Goal: Task Accomplishment & Management: Manage account settings

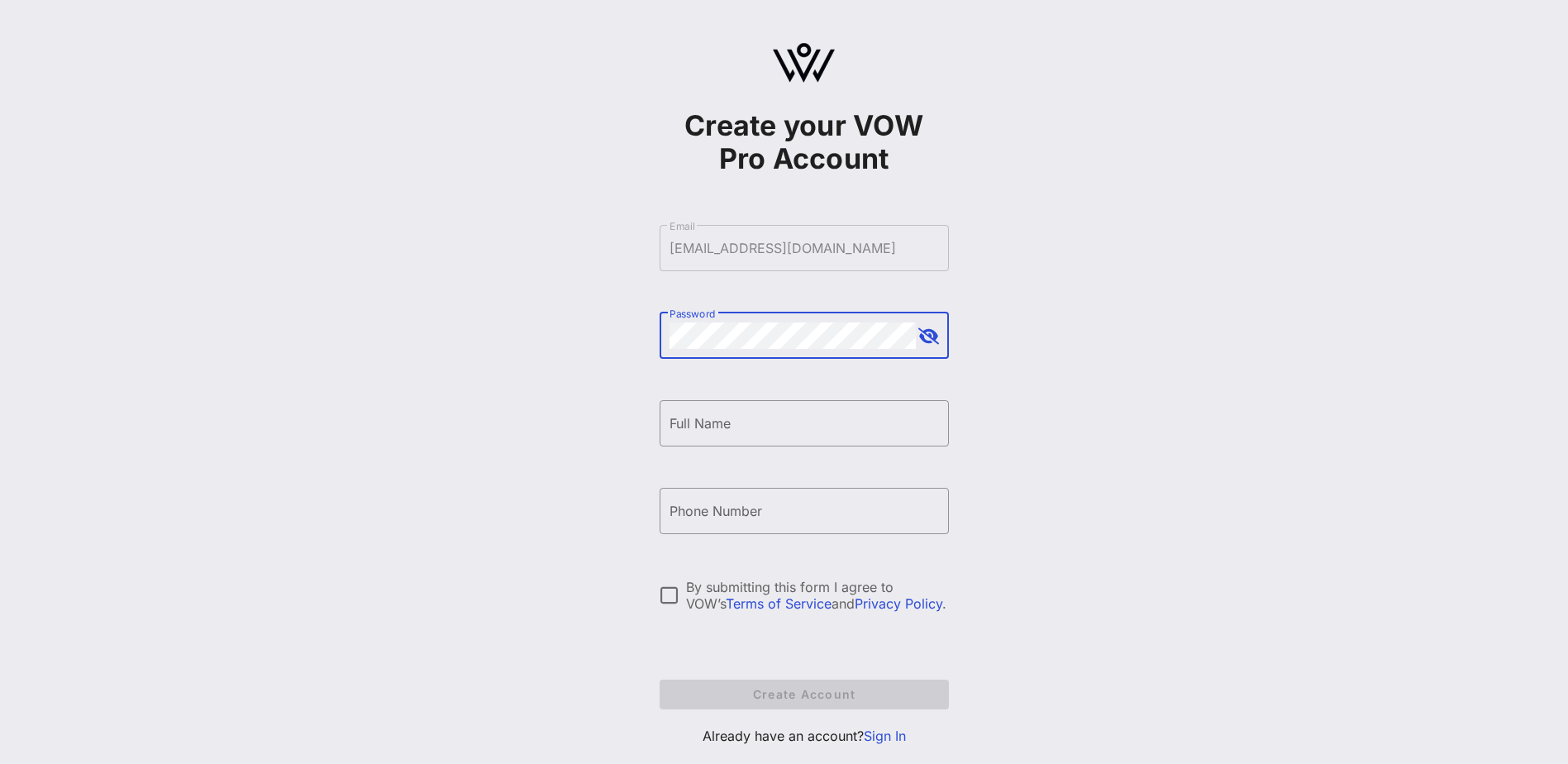
click at [931, 344] on button "append icon" at bounding box center [928, 337] width 21 height 17
drag, startPoint x: 729, startPoint y: 431, endPoint x: 717, endPoint y: 406, distance: 27.7
click at [729, 431] on input "Full Name" at bounding box center [804, 424] width 269 height 26
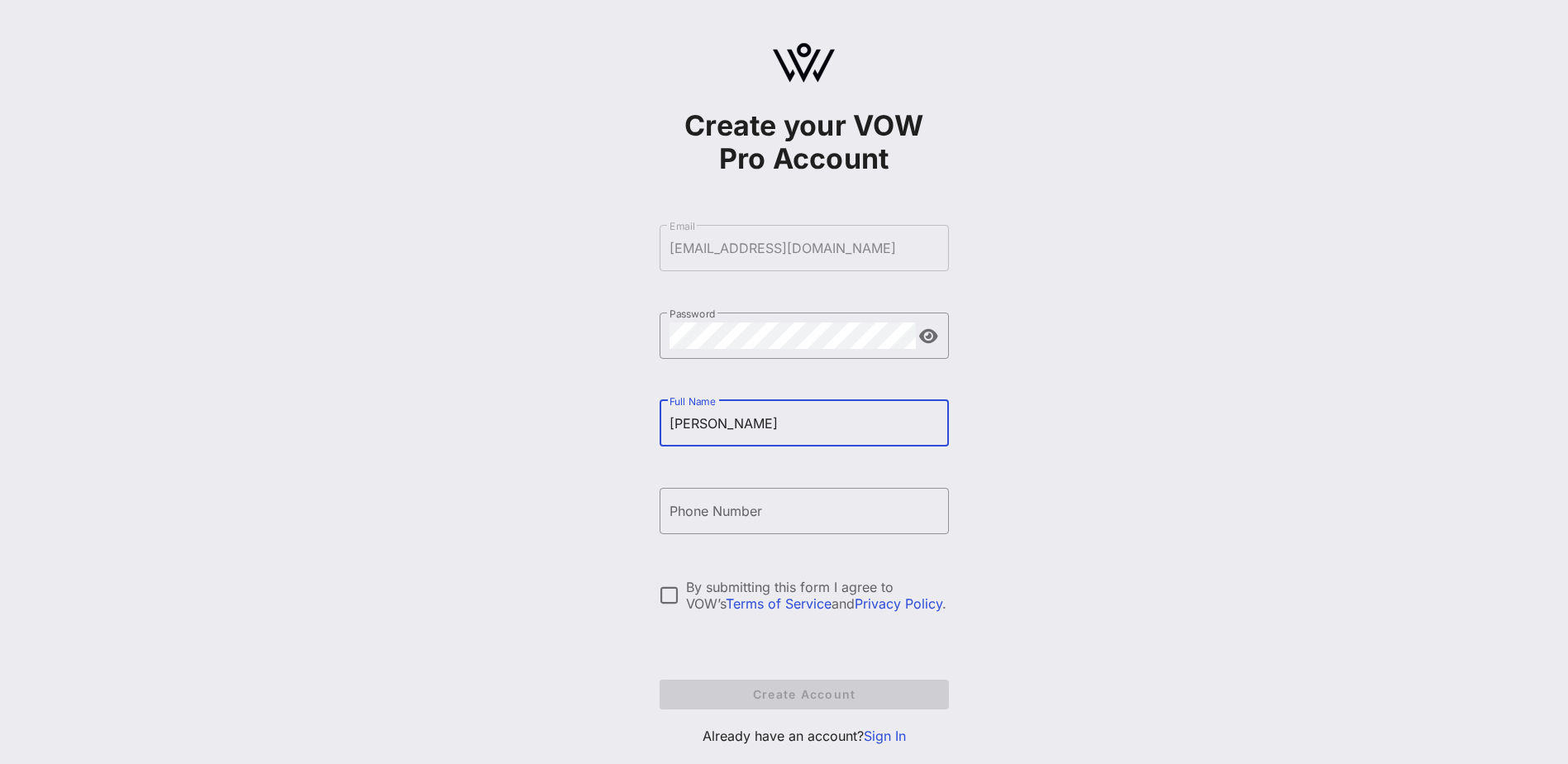
type input "[PERSON_NAME]"
type input "[PHONE_NUMBER]"
click at [680, 466] on div at bounding box center [669, 596] width 28 height 28
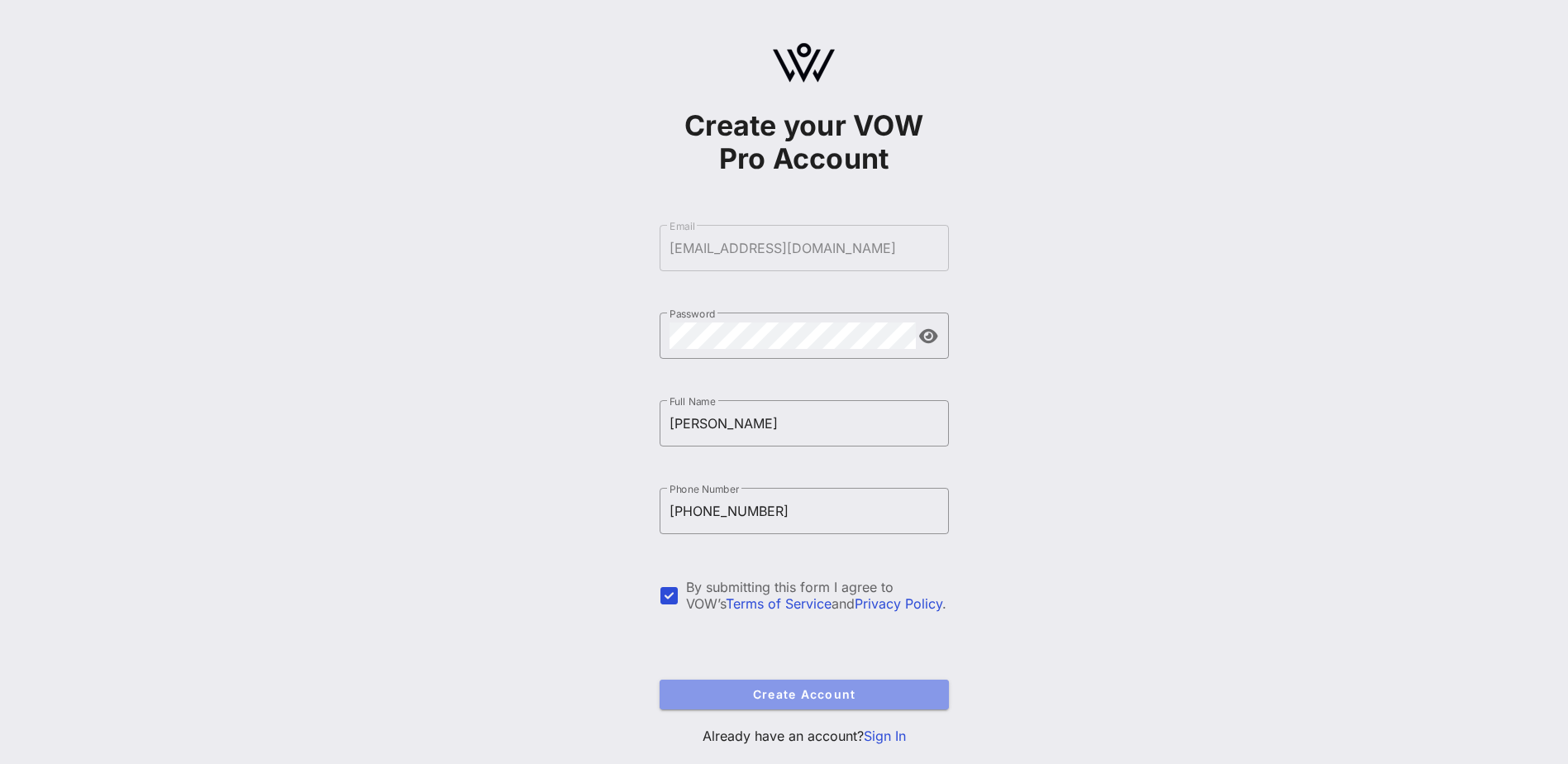
click at [815, 466] on span "Create Account" at bounding box center [804, 694] width 263 height 14
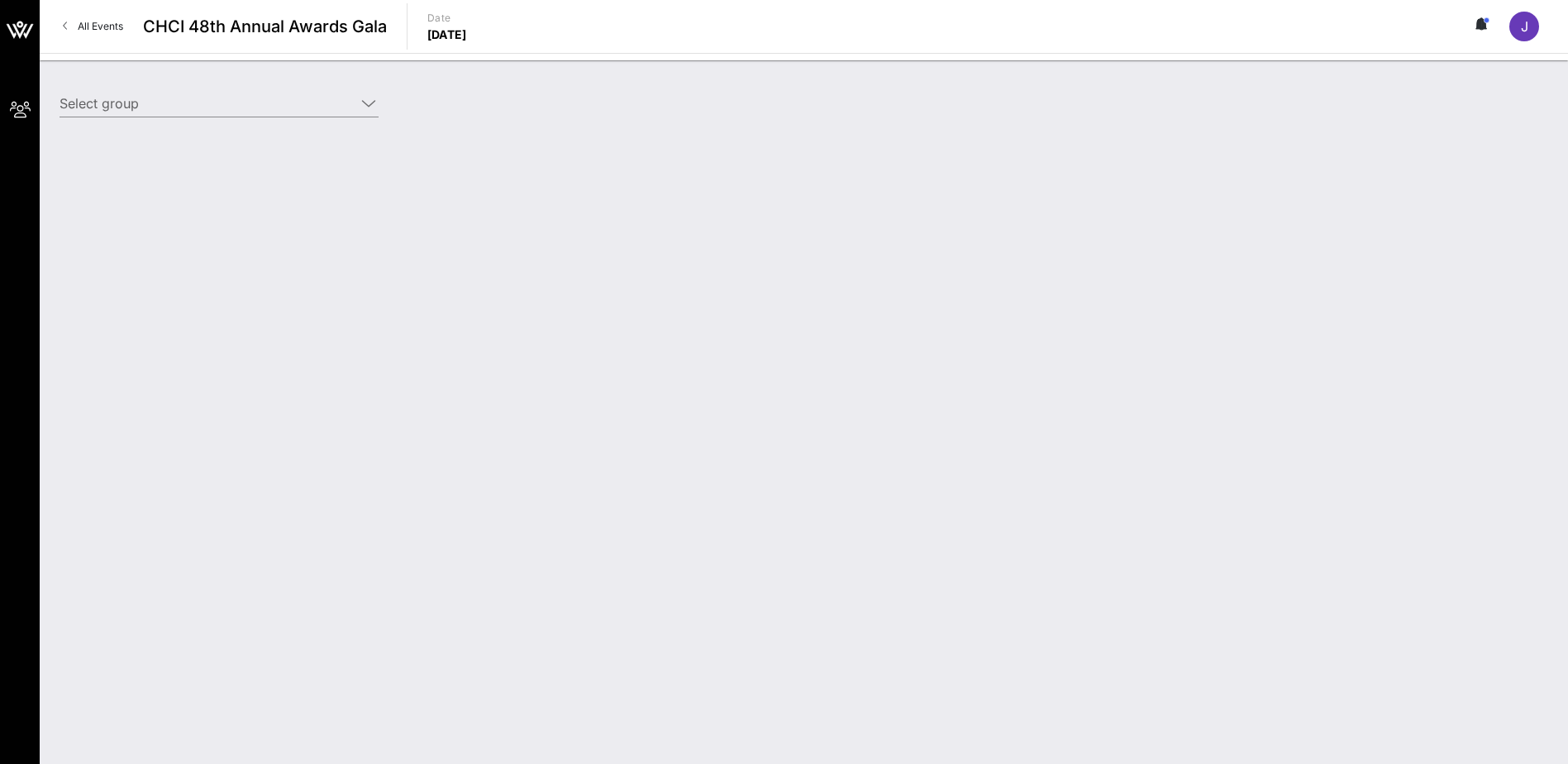
type input "Gilead Sciences (Gilead Sciences) [[PERSON_NAME], [EMAIL_ADDRESS][DOMAIN_NAME]]"
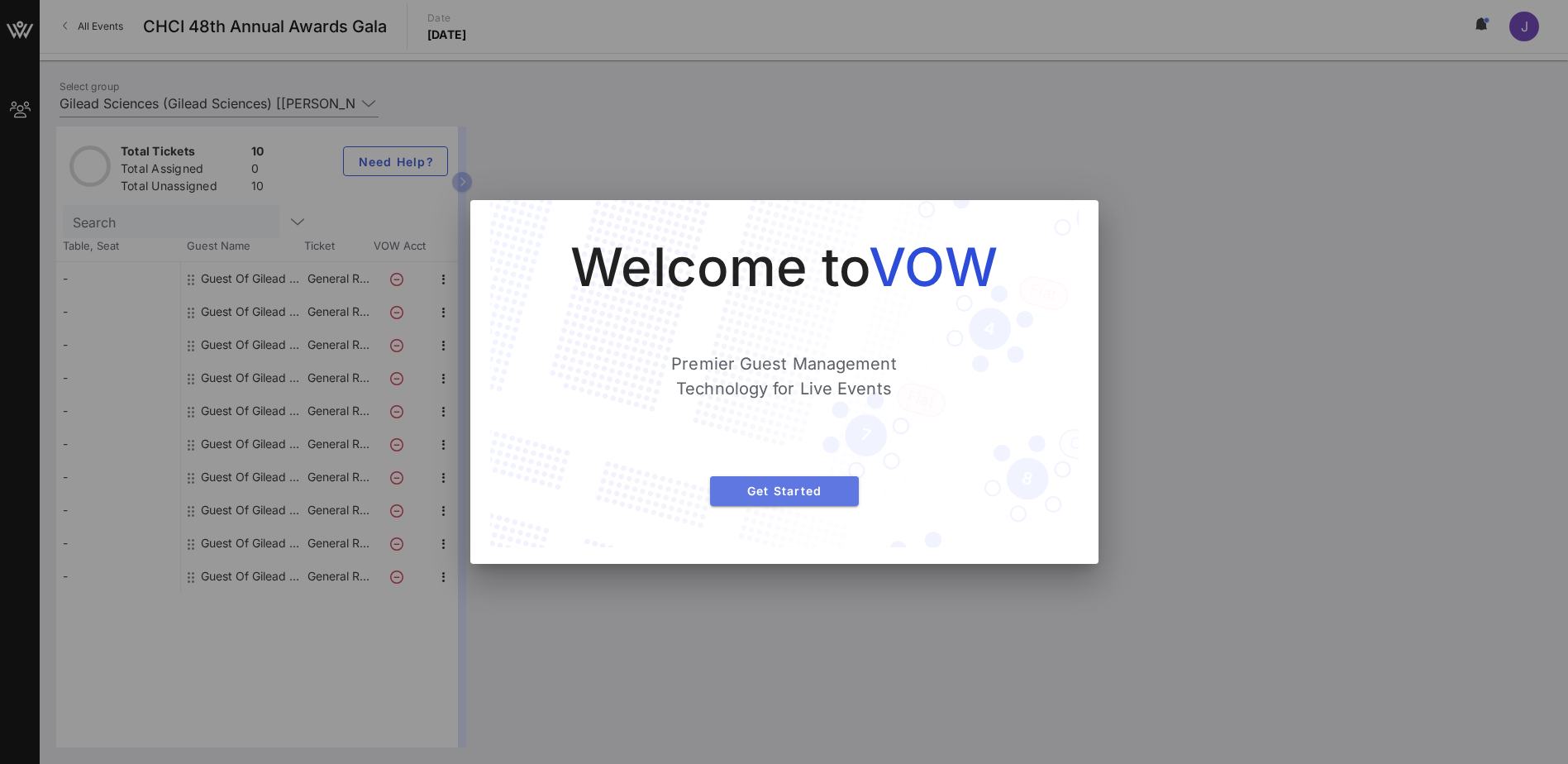
click at [798, 466] on button "Get Started" at bounding box center [784, 491] width 149 height 30
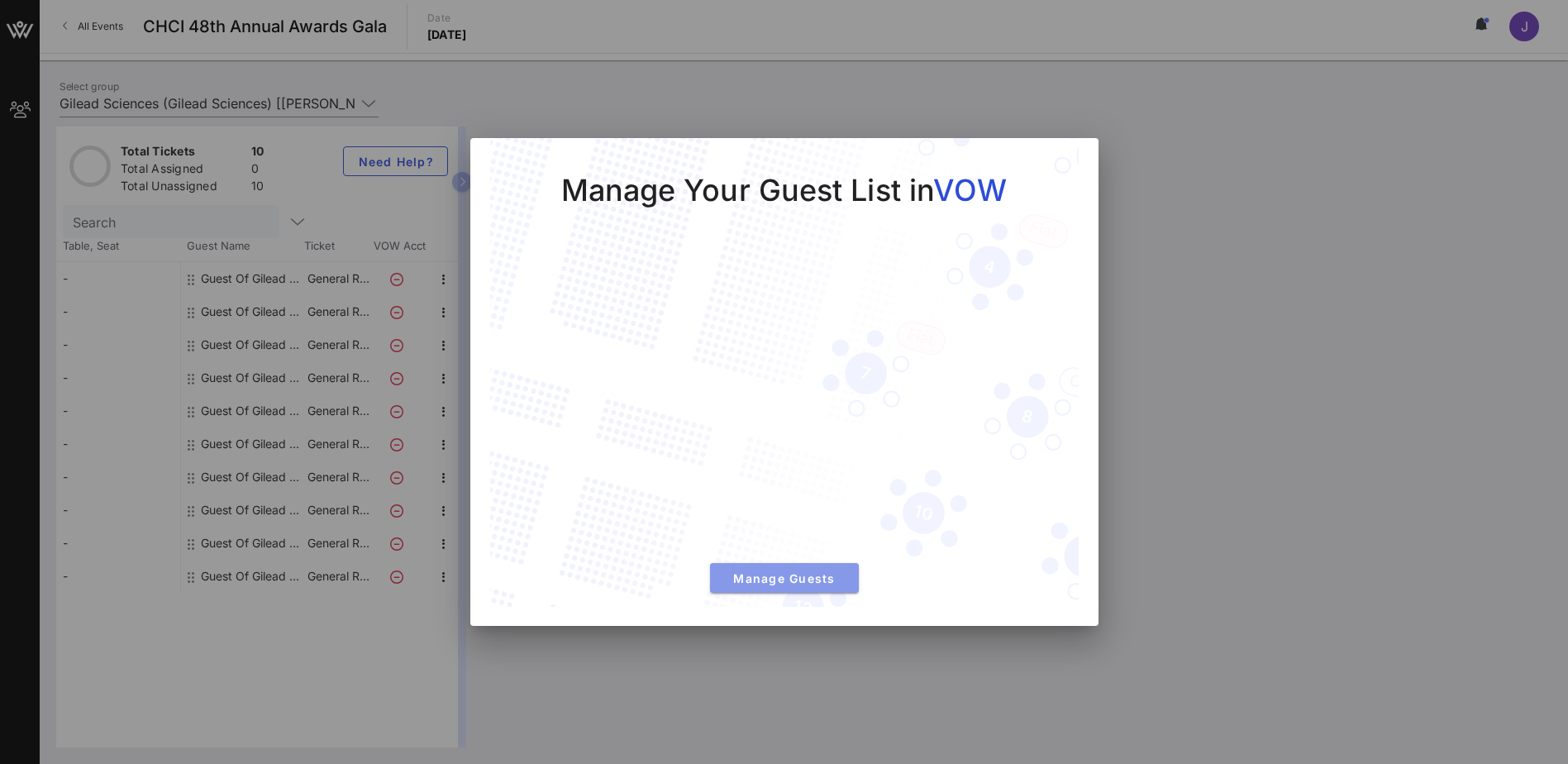
click at [748, 466] on span "Manage Guests" at bounding box center [784, 578] width 122 height 14
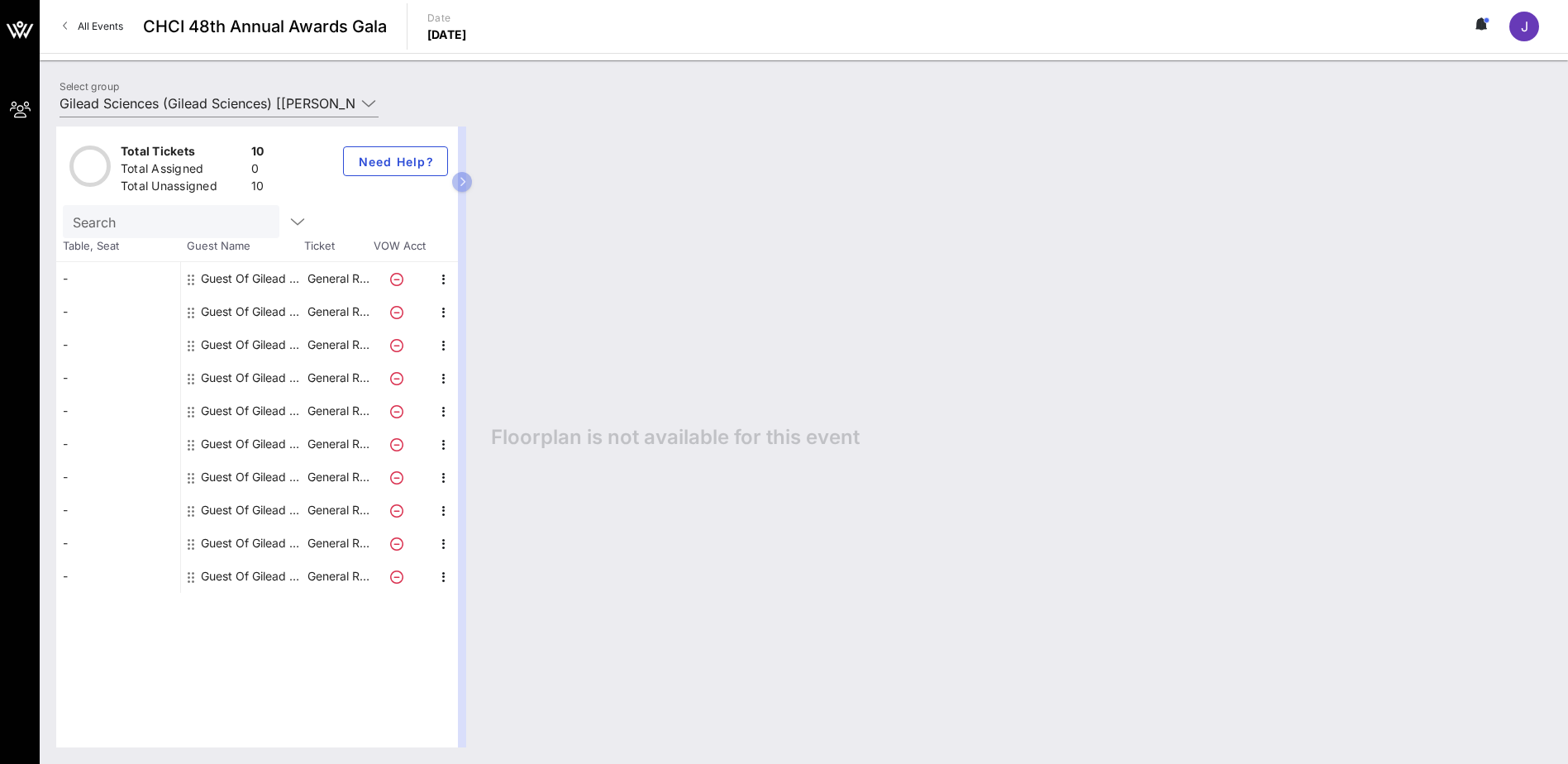
click at [95, 281] on div "-" at bounding box center [118, 278] width 124 height 33
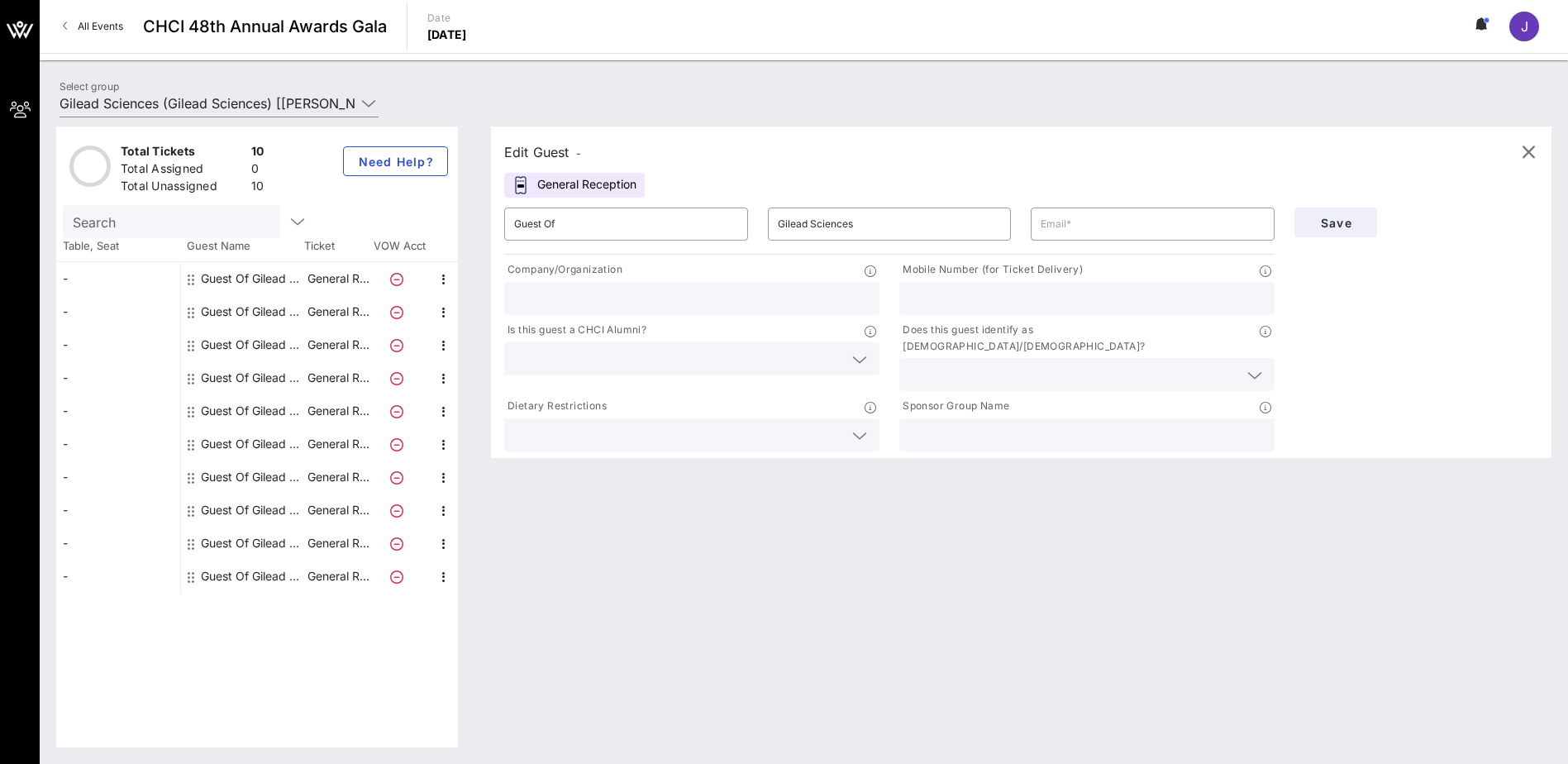
click at [860, 355] on icon at bounding box center [860, 359] width 15 height 20
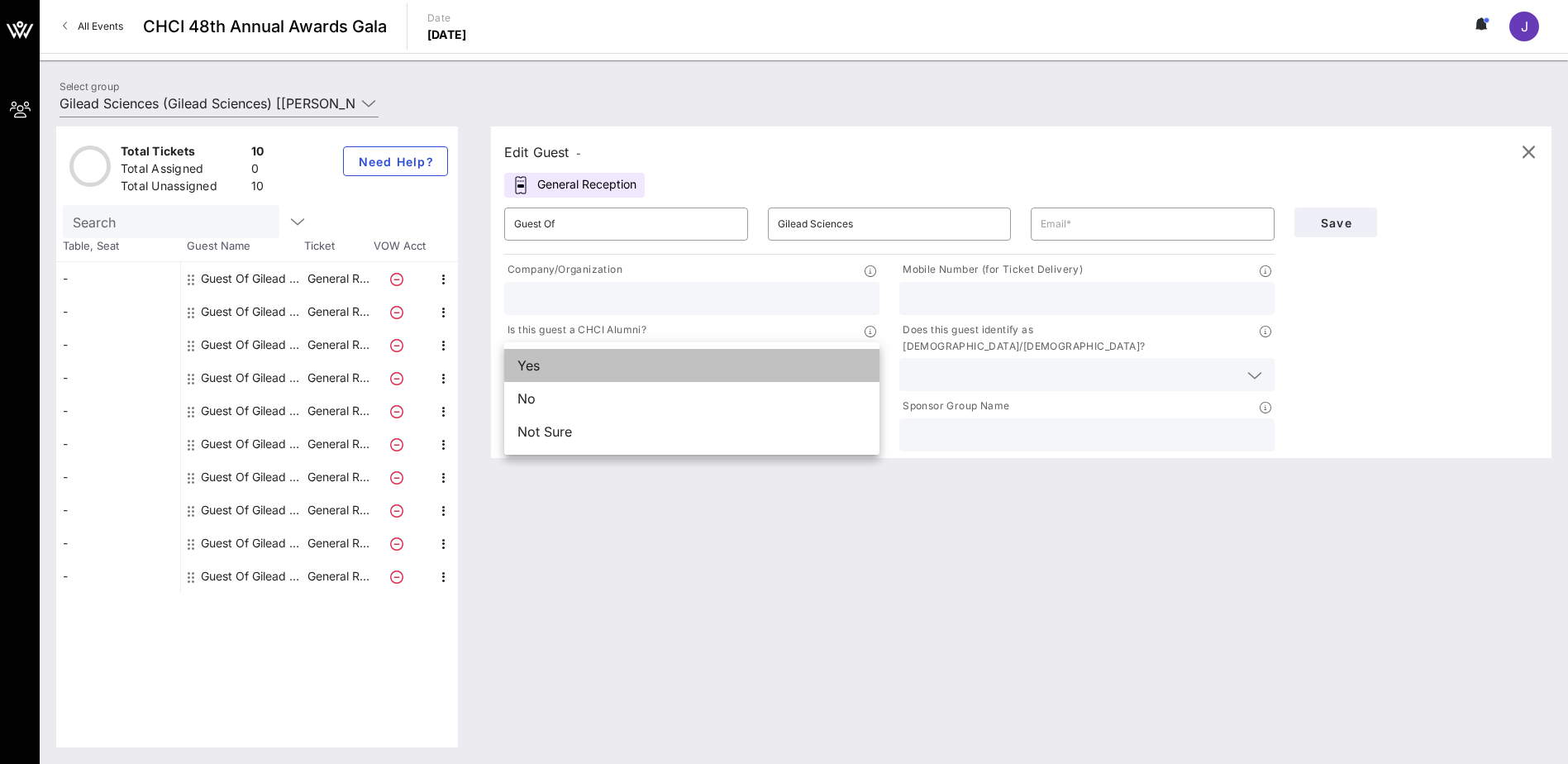
click at [610, 366] on div "Yes" at bounding box center [691, 365] width 375 height 33
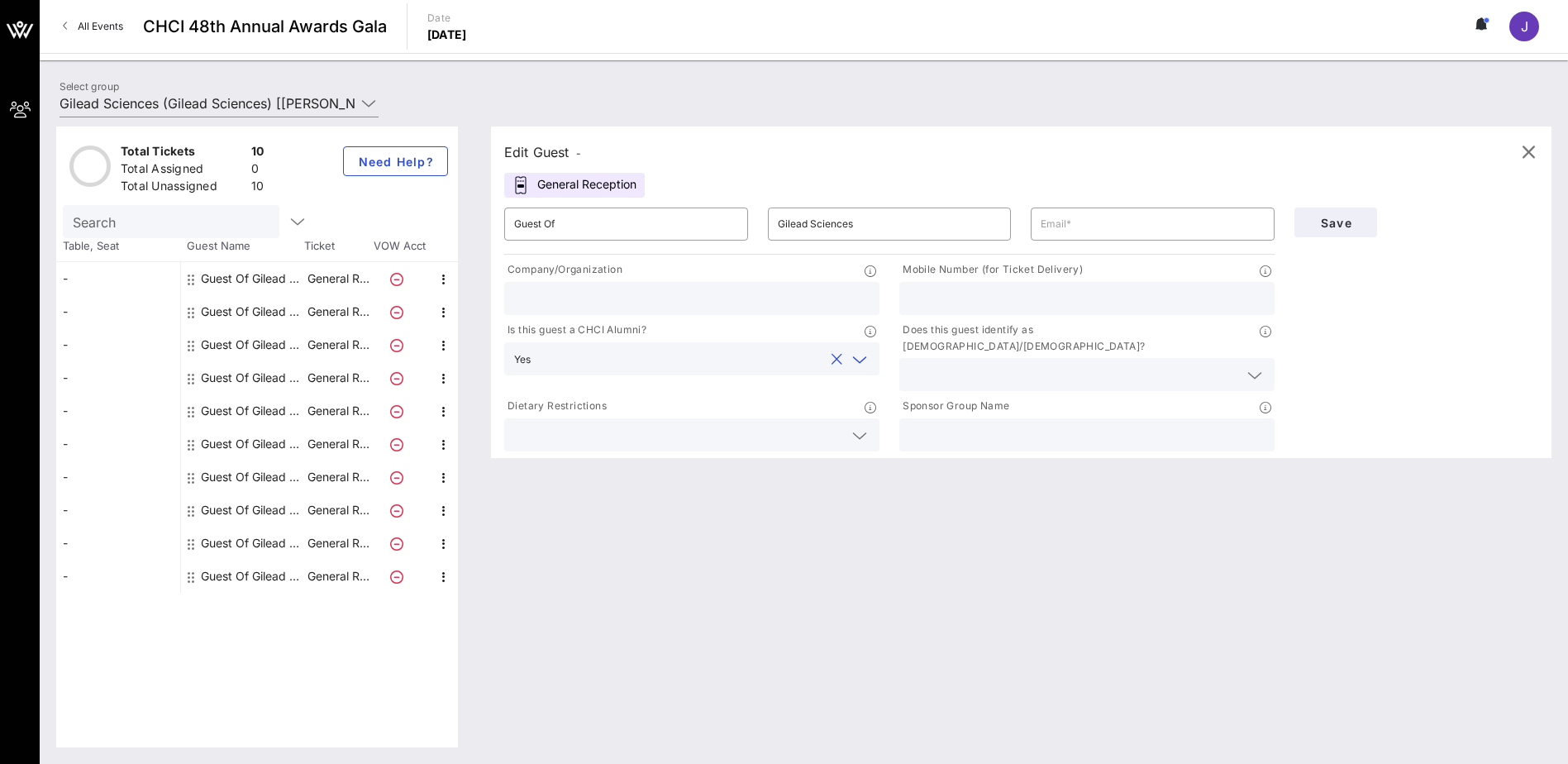
click at [962, 364] on input "text" at bounding box center [1074, 374] width 329 height 22
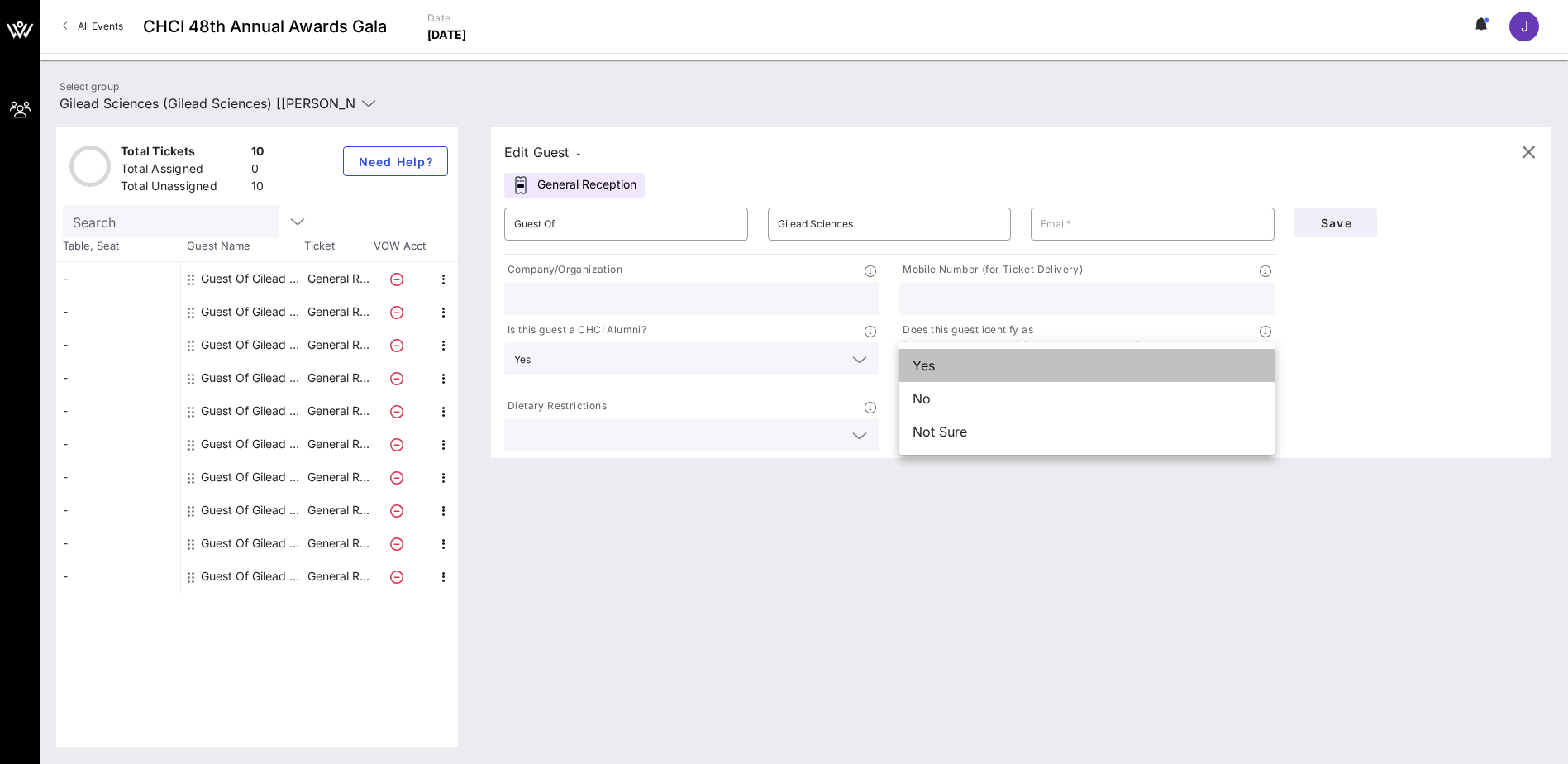
click at [996, 368] on div "Yes" at bounding box center [1086, 365] width 375 height 33
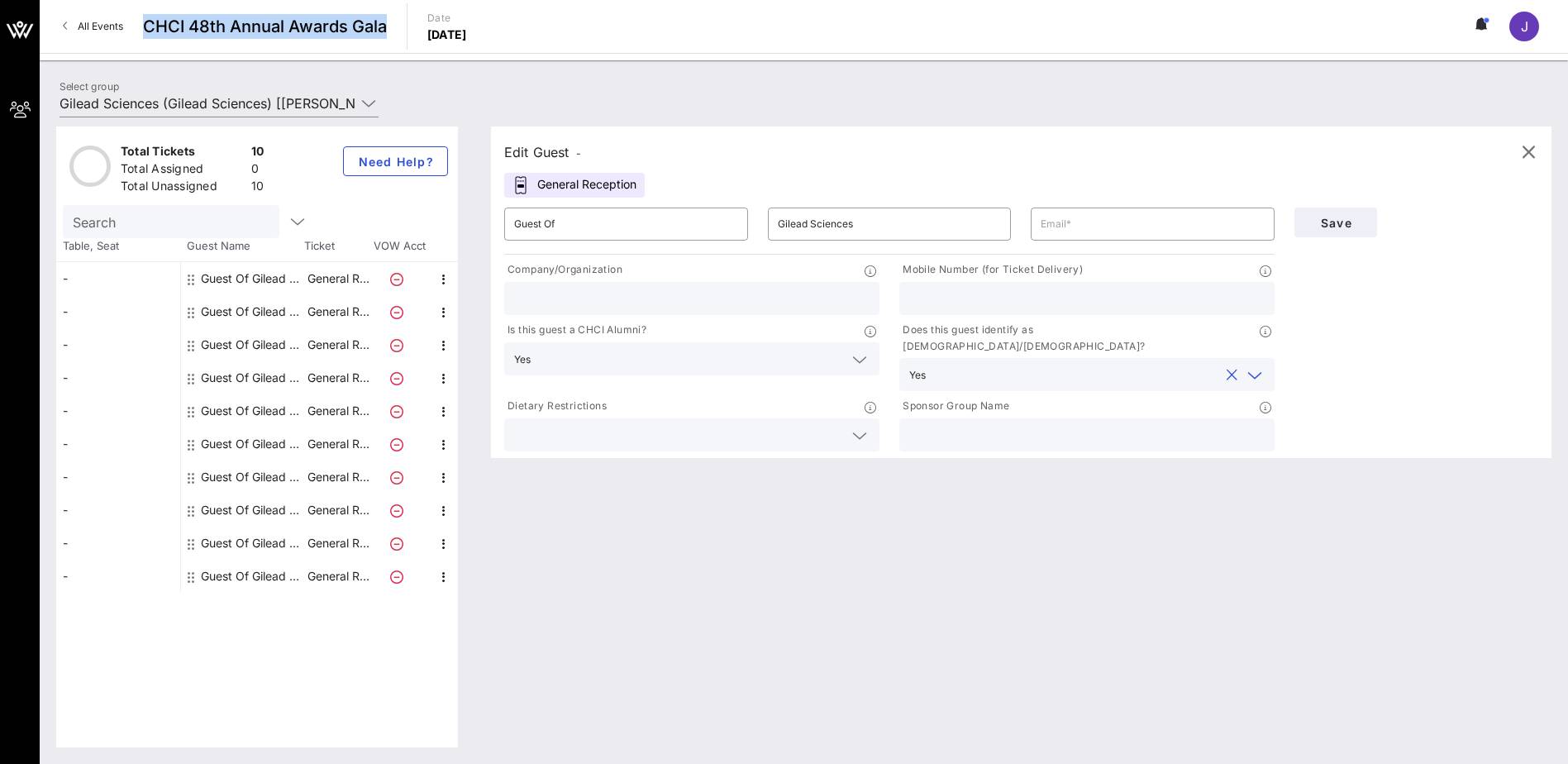
drag, startPoint x: 145, startPoint y: 26, endPoint x: 404, endPoint y: 37, distance: 259.2
click at [404, 37] on div "All Events CHCI 48th Annual Awards Gala Date [DATE] J" at bounding box center [803, 26] width 1529 height 53
drag, startPoint x: 404, startPoint y: 37, endPoint x: 358, endPoint y: 22, distance: 48.4
copy span "CHCI 48th Annual Awards Gala"
click at [616, 226] on input "Guest Of" at bounding box center [626, 223] width 224 height 26
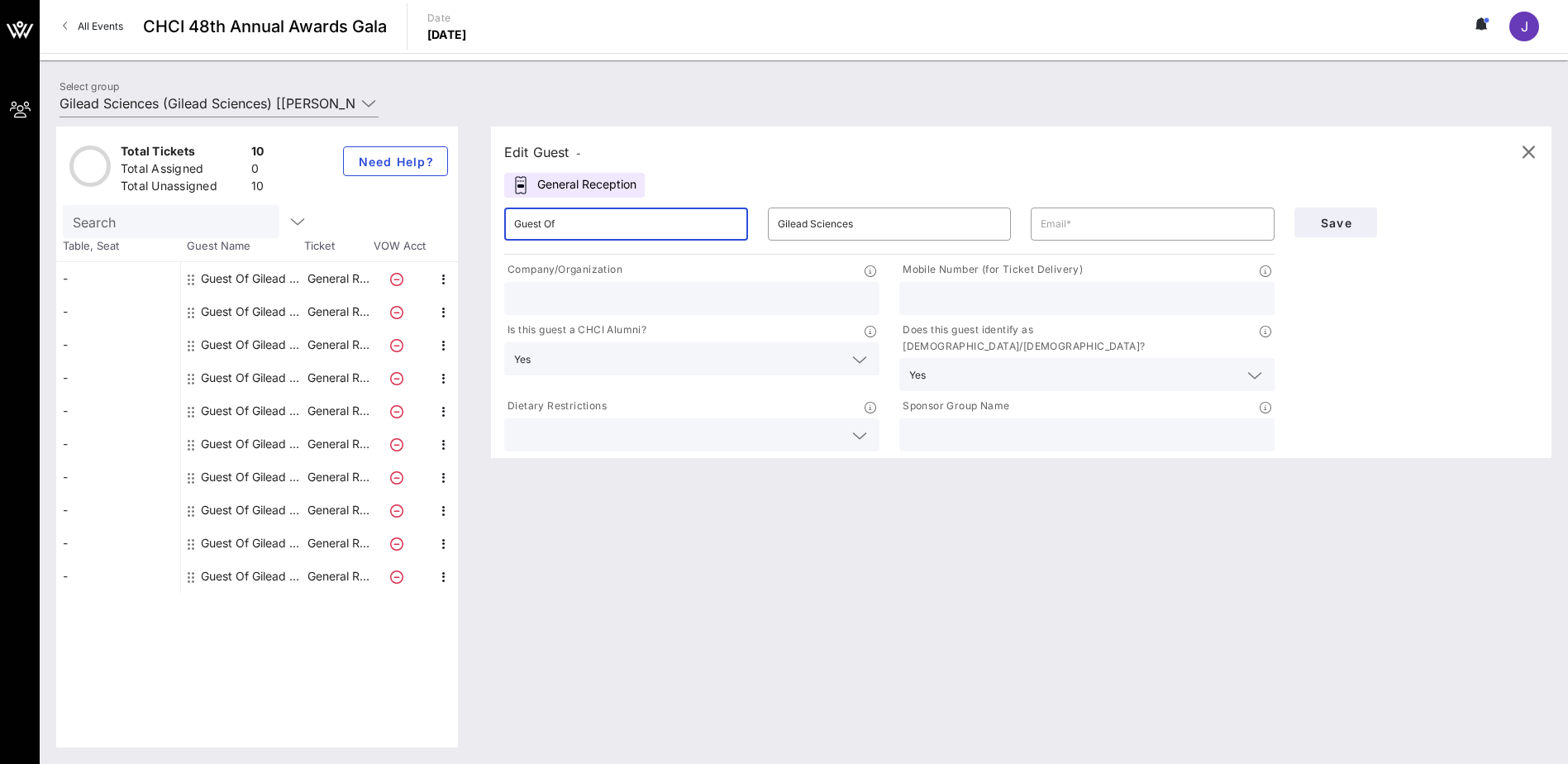
click at [821, 425] on input "text" at bounding box center [679, 435] width 329 height 22
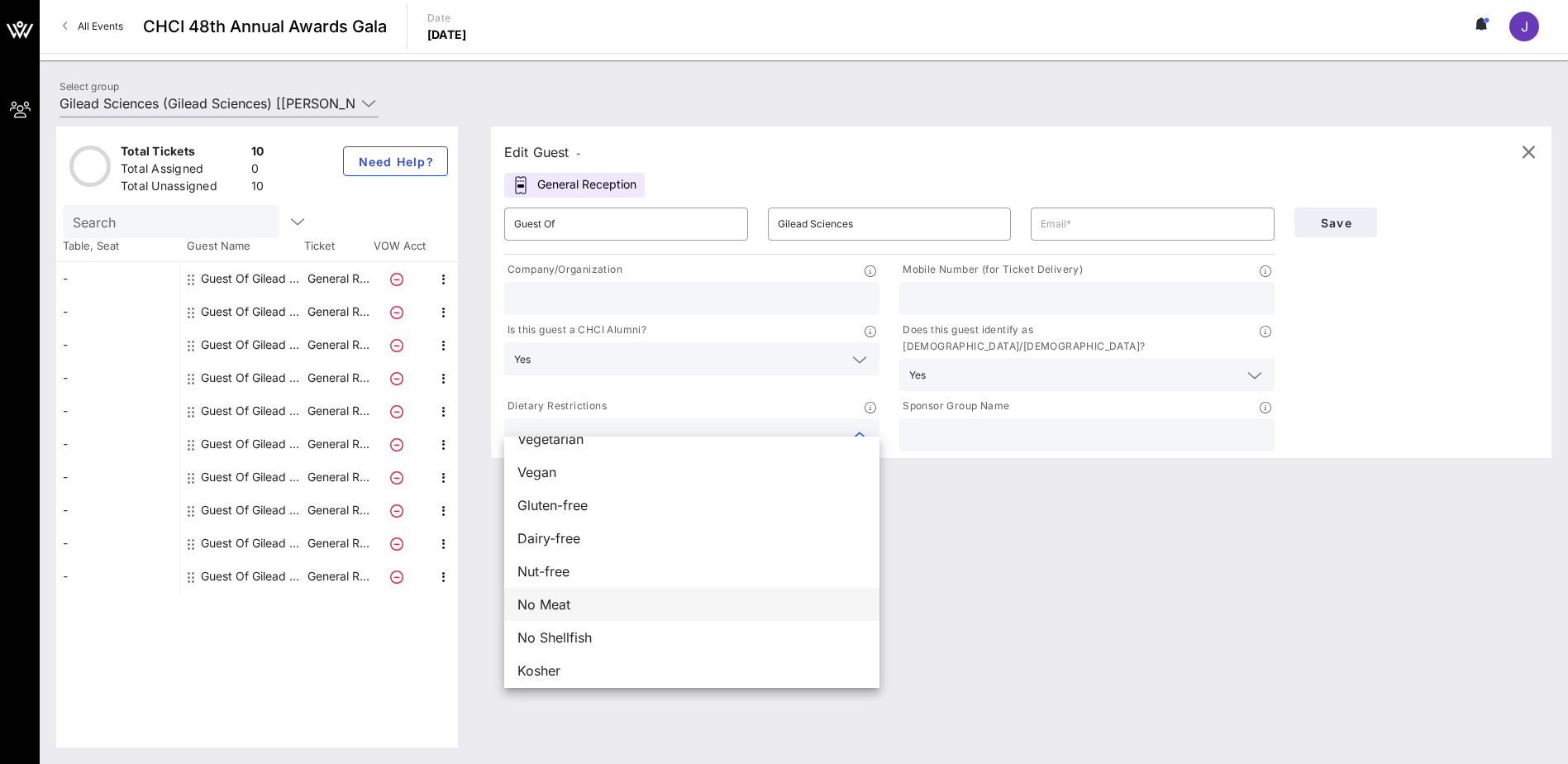
scroll to position [26, 0]
click at [607, 434] on div at bounding box center [692, 434] width 355 height 33
click at [596, 425] on input "text" at bounding box center [679, 435] width 329 height 22
paste input "pescatarian - [MEDICAL_DATA]"
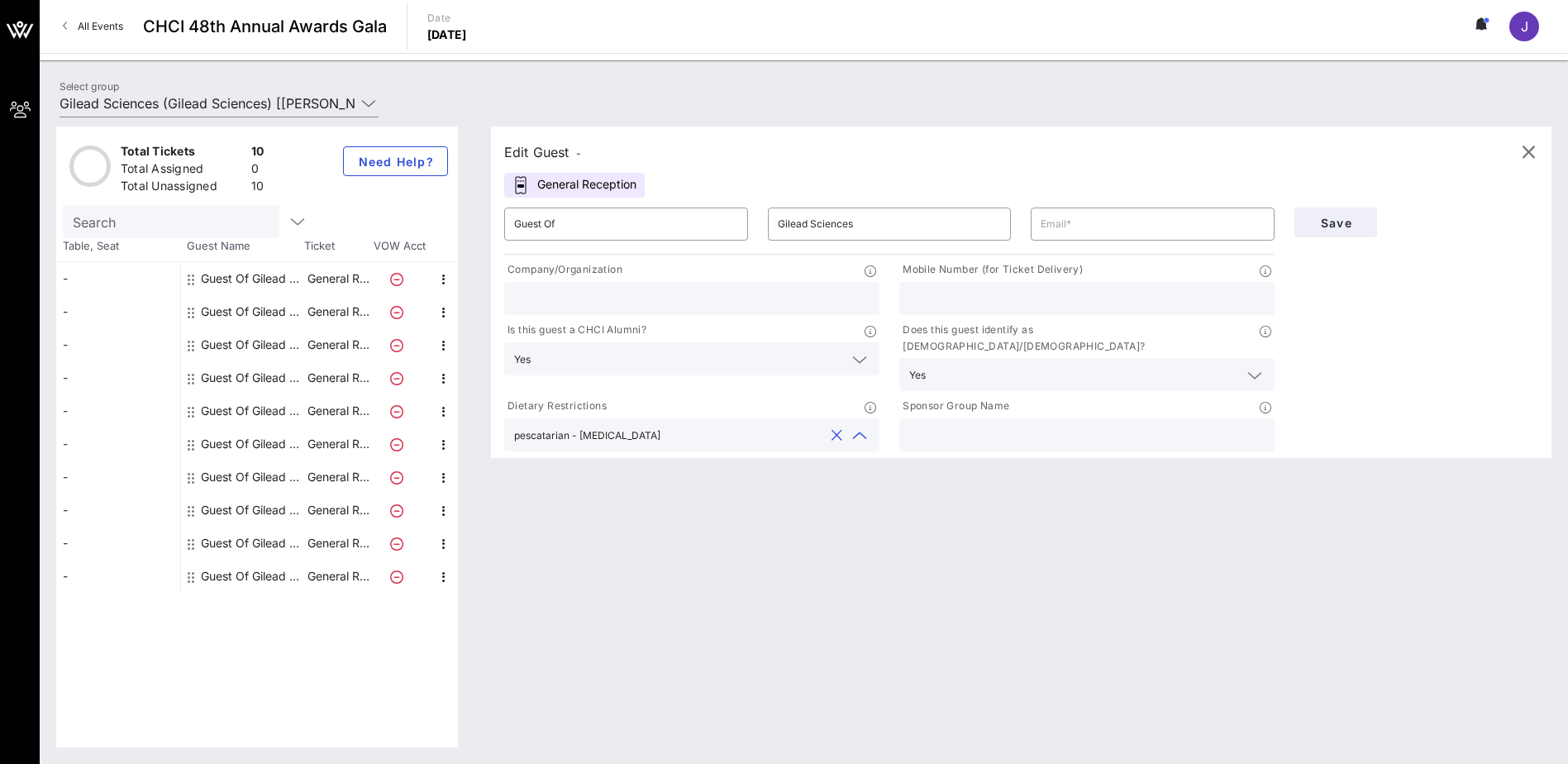
type input "pescatarian - [MEDICAL_DATA]"
click at [748, 466] on div "Edit Guest - General Reception ​ Guest Of ​ Gilead Sciences ​ Company/Organizat…" at bounding box center [1013, 437] width 1077 height 621
click at [1038, 224] on input "text" at bounding box center [1153, 223] width 224 height 26
click at [1038, 220] on input "text" at bounding box center [1153, 223] width 224 height 26
paste input "[EMAIL_ADDRESS][DOMAIN_NAME]"
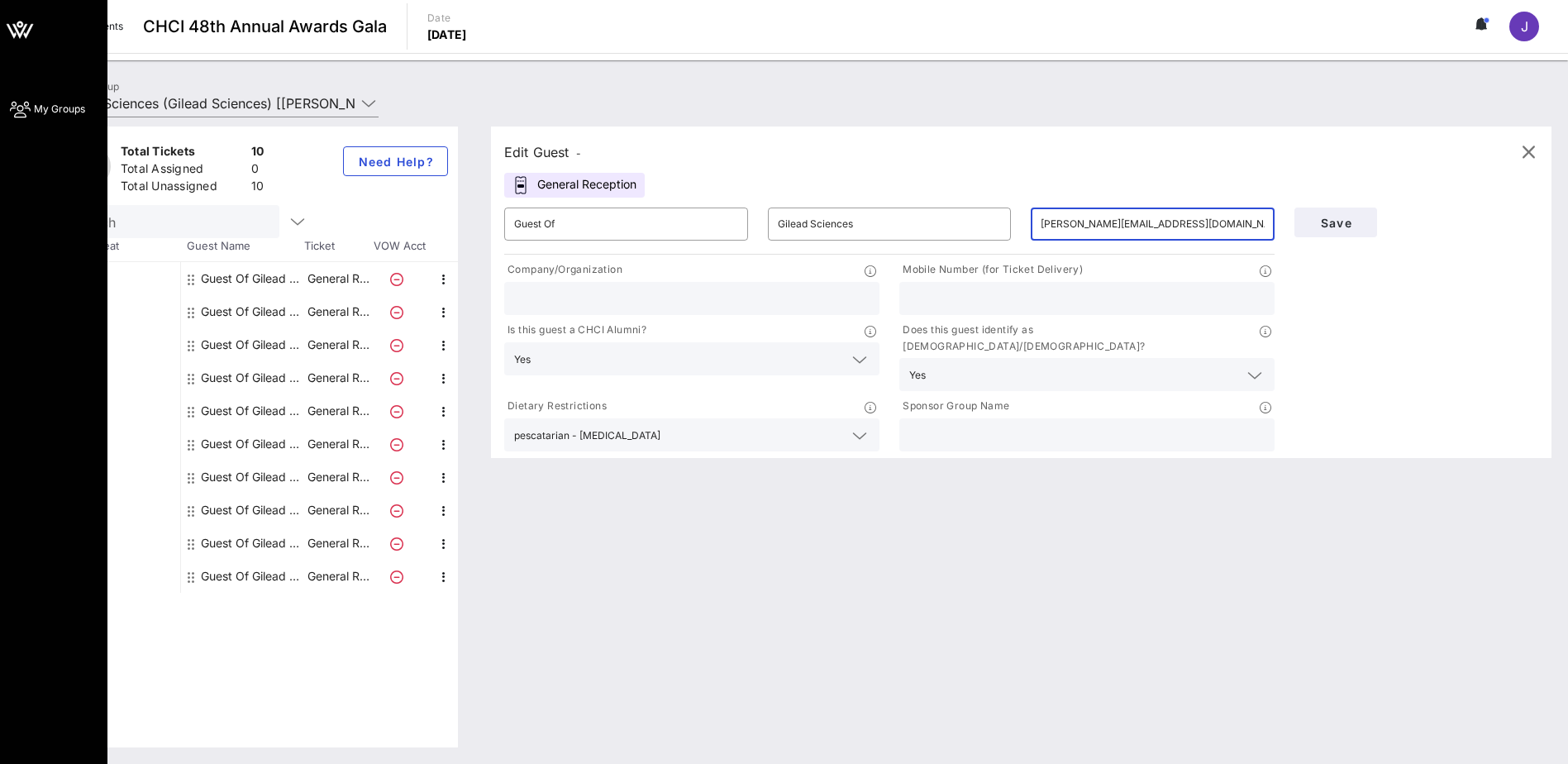
type input "[PERSON_NAME][EMAIL_ADDRESS][DOMAIN_NAME]"
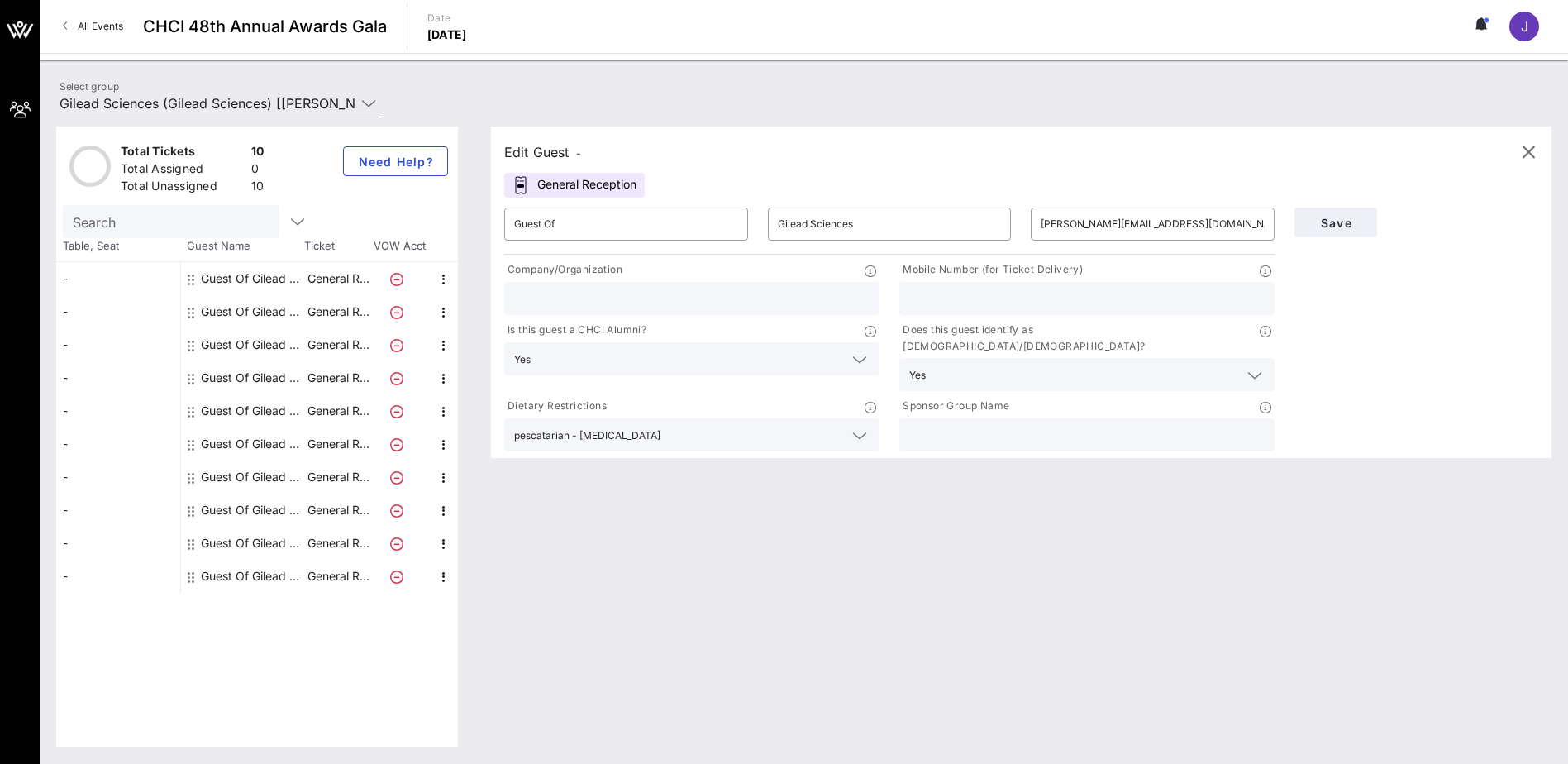
click at [940, 296] on input "text" at bounding box center [1087, 298] width 355 height 22
paste input "[PHONE_NUMBER]"
type input "[PHONE_NUMBER]"
click at [539, 296] on input "text" at bounding box center [692, 298] width 355 height 22
type input "Gilead Sciences"
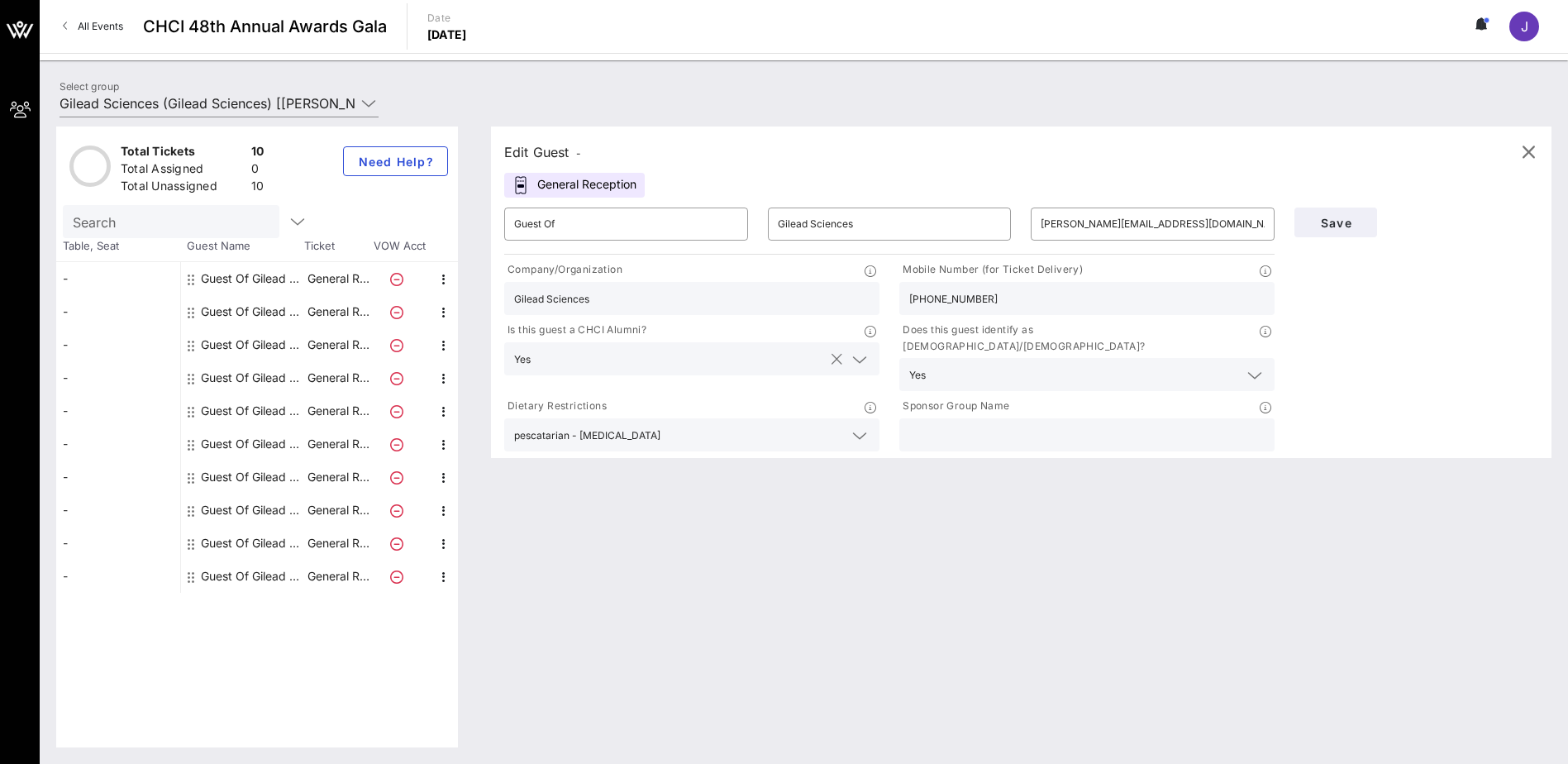
click at [704, 350] on input "text" at bounding box center [681, 358] width 286 height 22
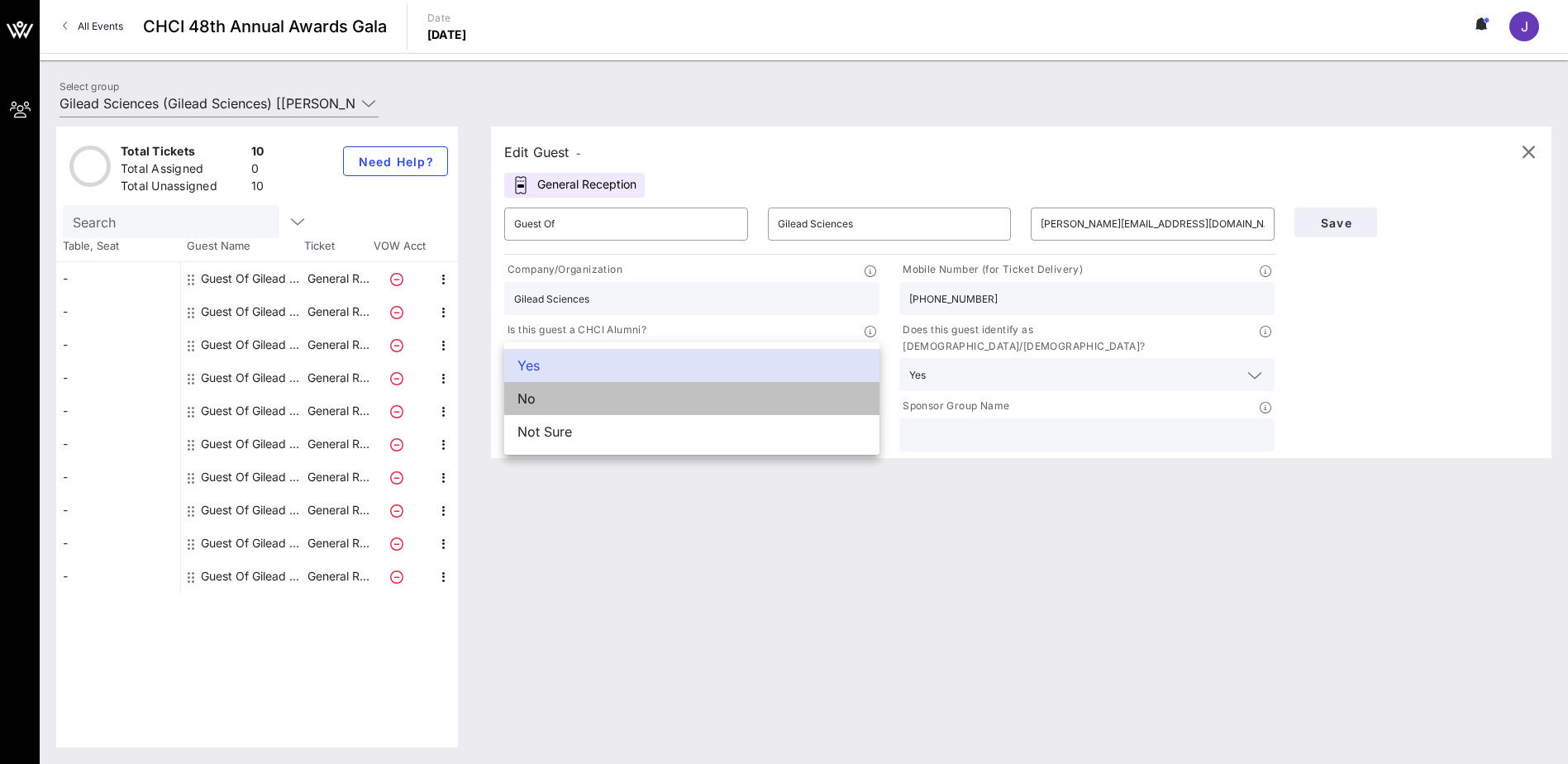
click at [623, 399] on div "No" at bounding box center [691, 397] width 375 height 33
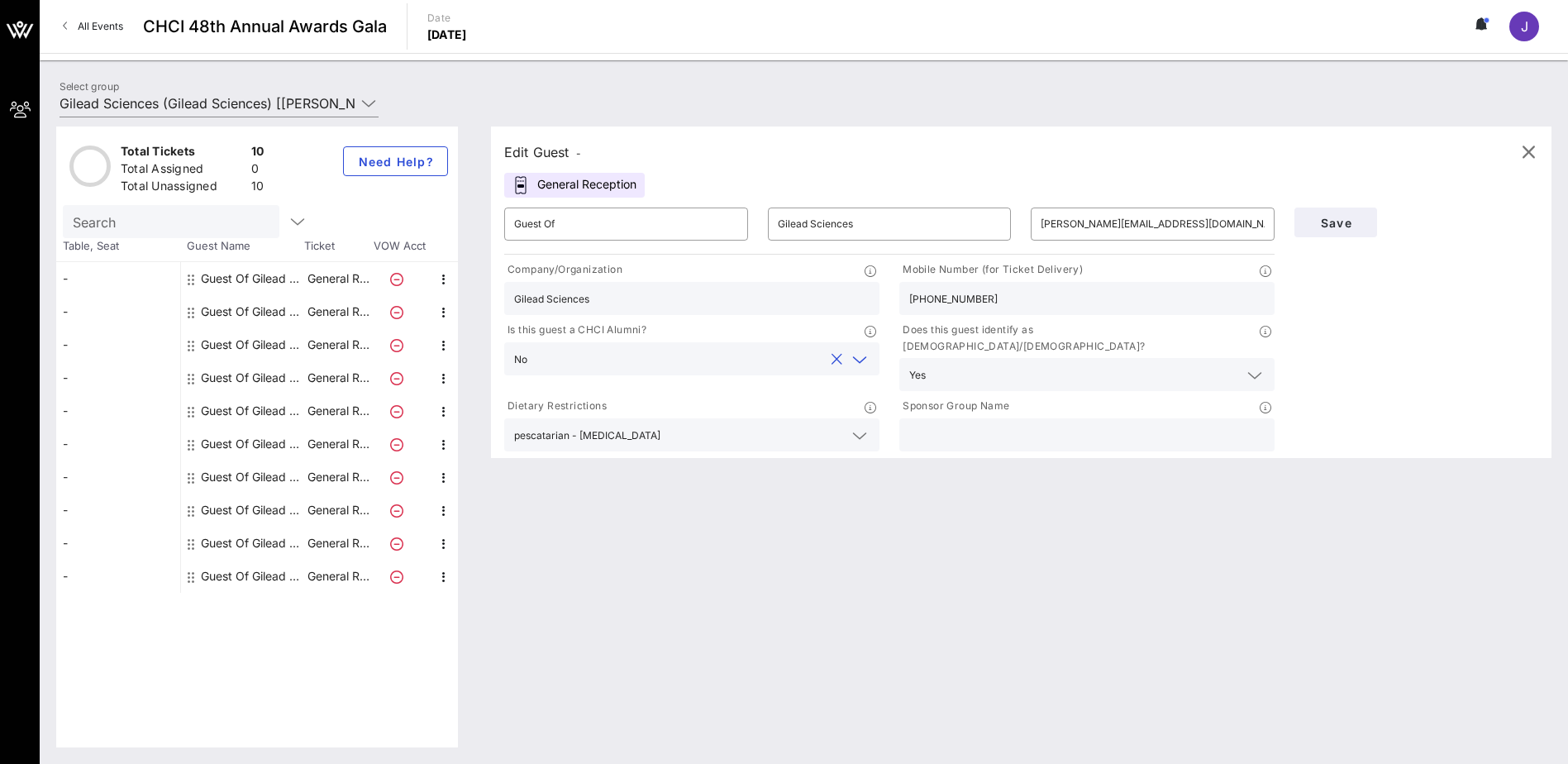
click at [978, 425] on input "text" at bounding box center [1087, 435] width 355 height 22
click at [959, 425] on input "text" at bounding box center [1087, 435] width 355 height 22
type input "Gilead Sciences"
click at [678, 466] on div "Edit Guest - General Reception ​ Guest Of ​ Gilead Sciences ​ [PERSON_NAME][EMA…" at bounding box center [1013, 437] width 1077 height 621
click at [1038, 224] on span "Save" at bounding box center [1336, 223] width 56 height 14
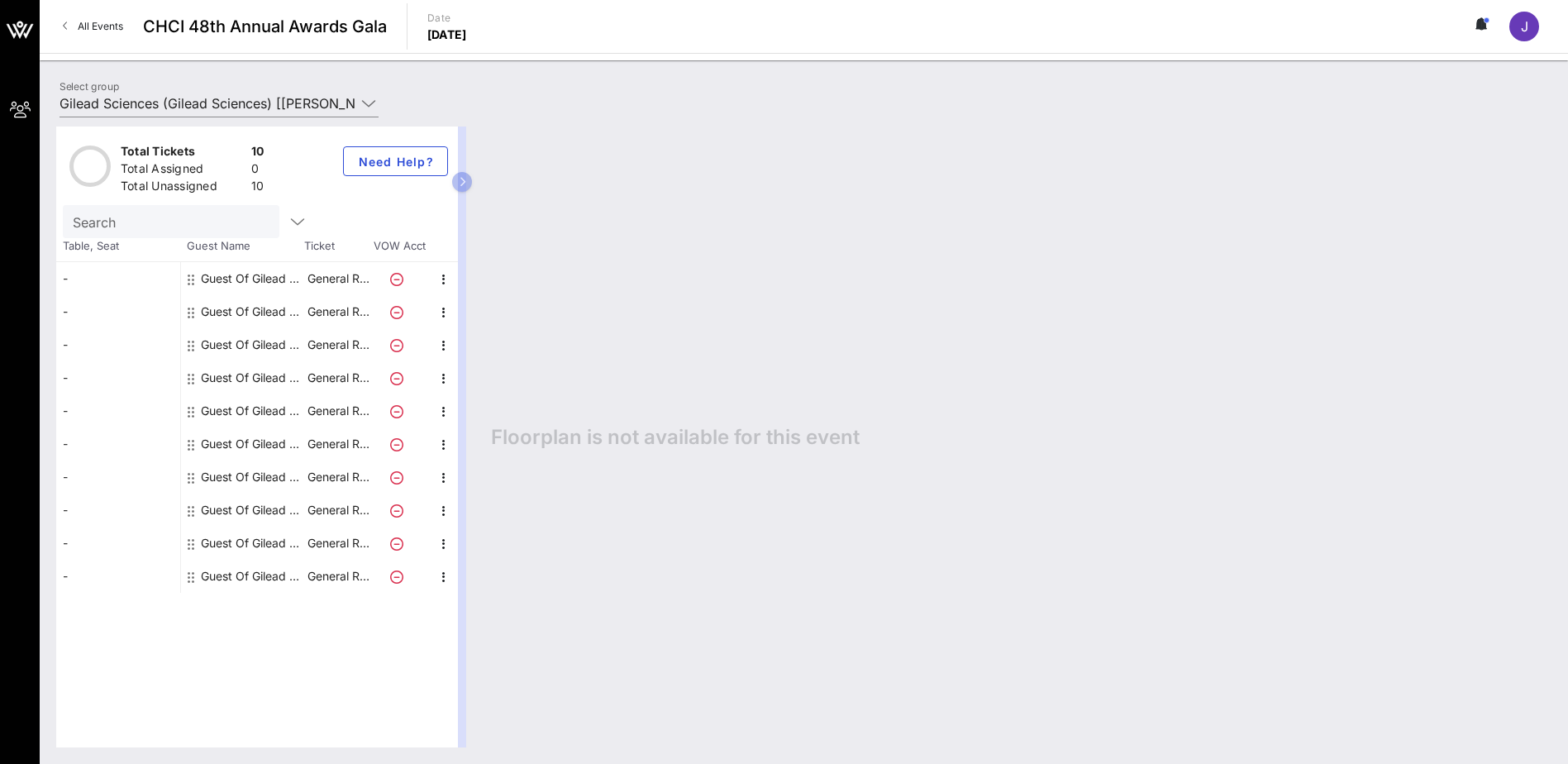
click at [237, 281] on div "Guest Of Gilead Sciences" at bounding box center [252, 278] width 104 height 33
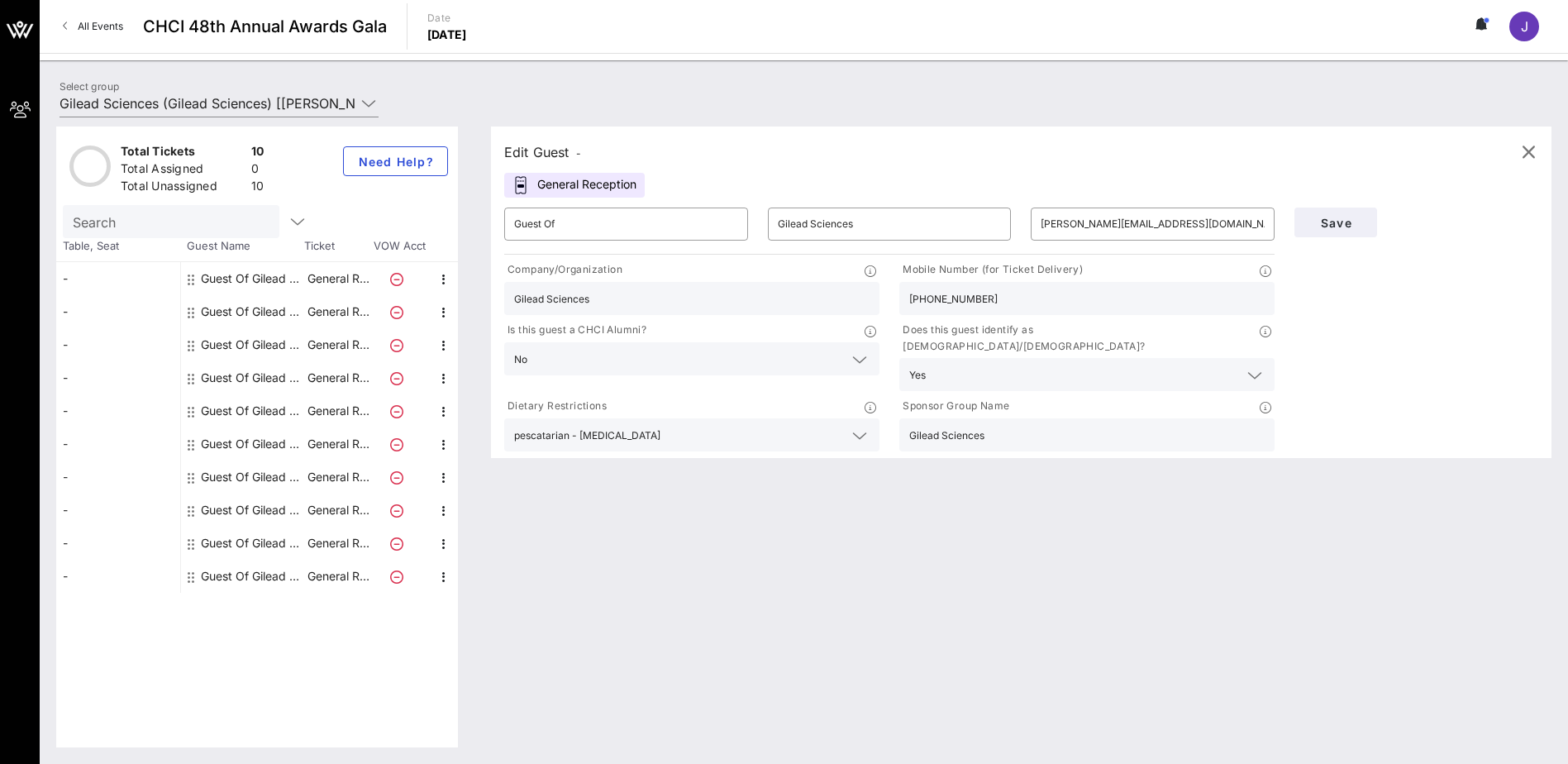
click at [251, 310] on div "Guest Of Gilead Sciences" at bounding box center [252, 311] width 104 height 33
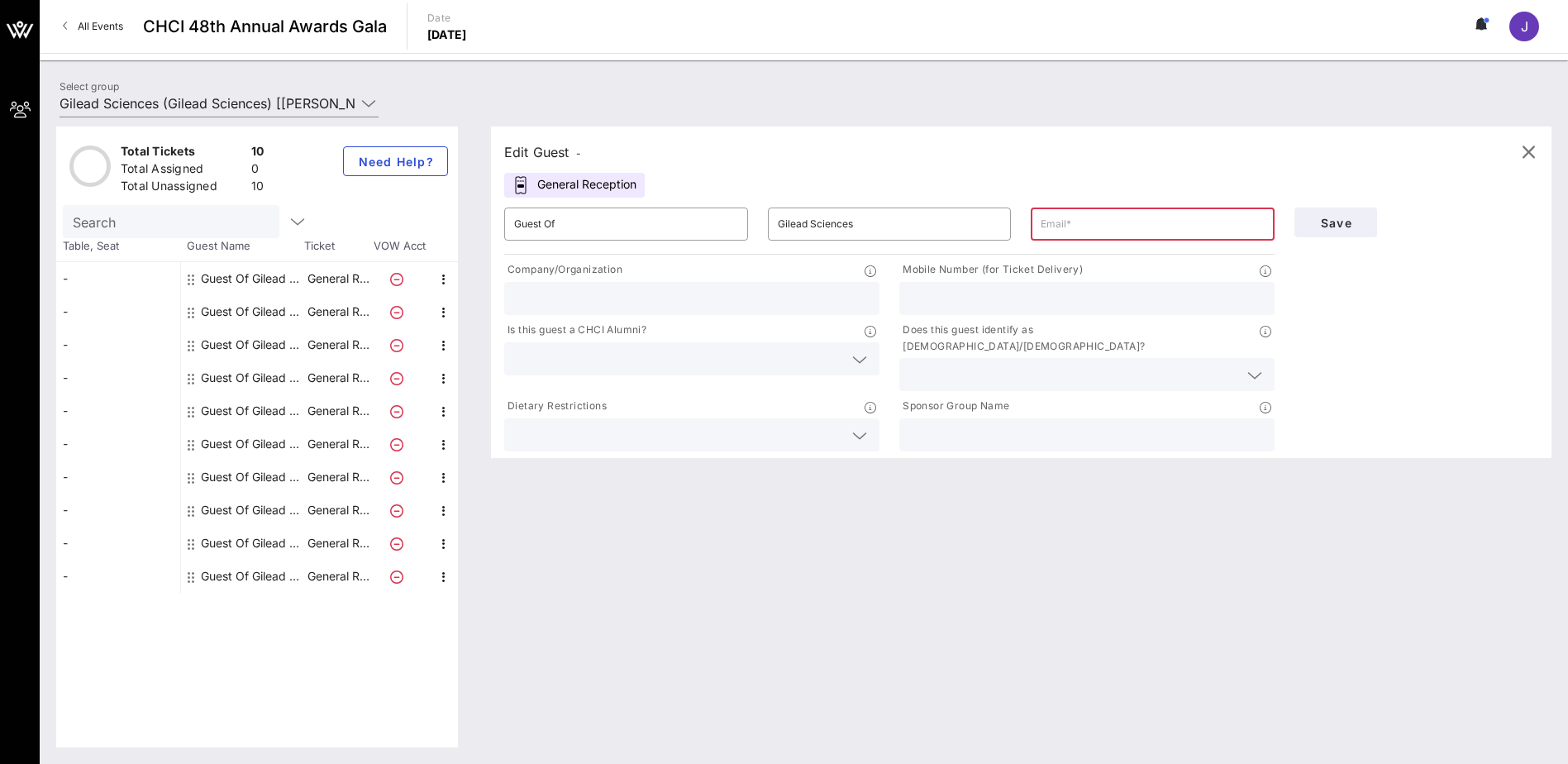
click at [264, 277] on div "Guest Of Gilead Sciences" at bounding box center [252, 278] width 104 height 33
type input "[PERSON_NAME][EMAIL_ADDRESS][DOMAIN_NAME]"
type input "Gilead Sciences"
type input "[PHONE_NUMBER]"
type input "Gilead Sciences"
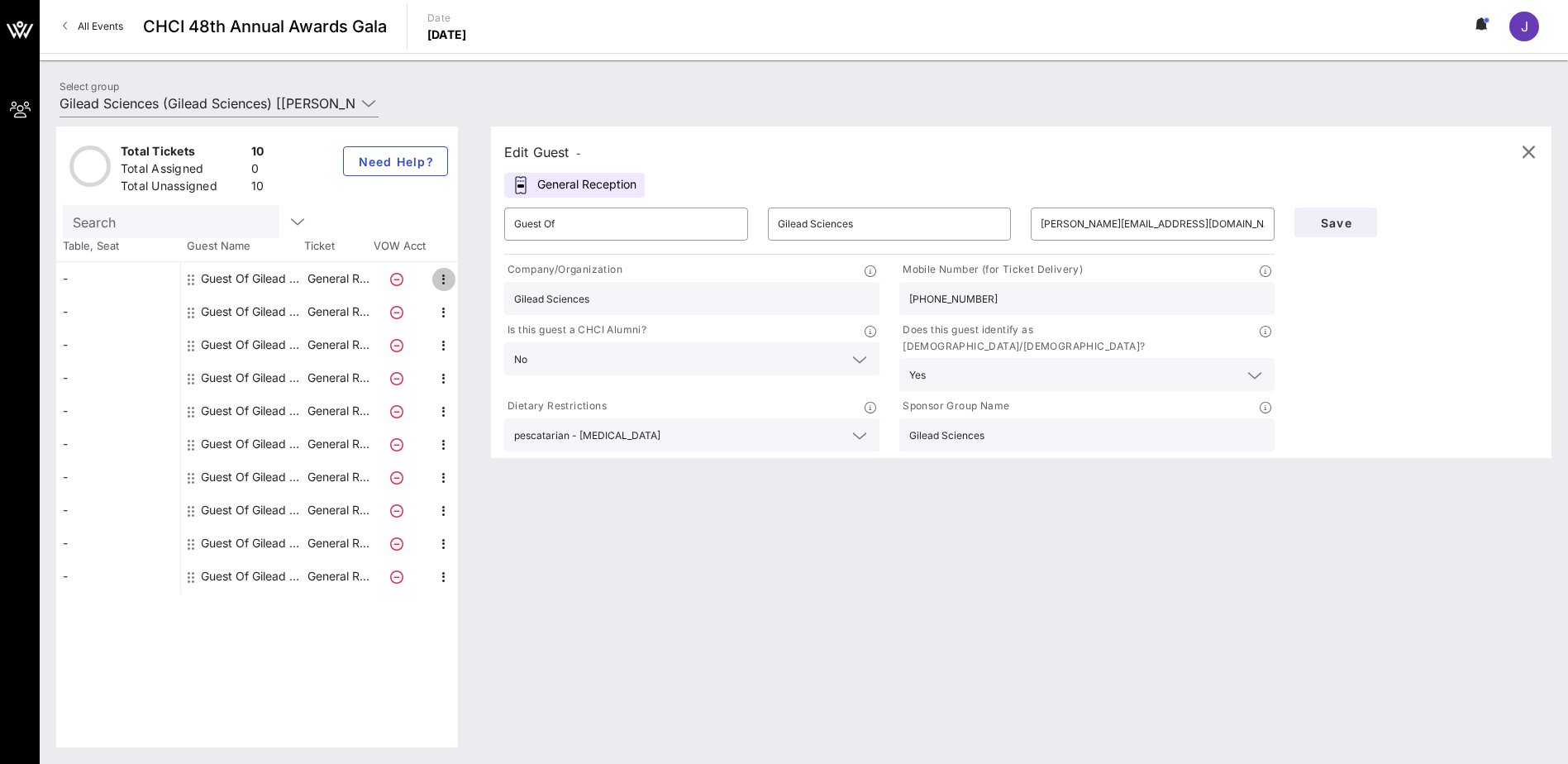
click at [443, 280] on icon "button" at bounding box center [443, 279] width 20 height 20
click at [267, 310] on div "Guest Of Gilead Sciences" at bounding box center [252, 311] width 104 height 33
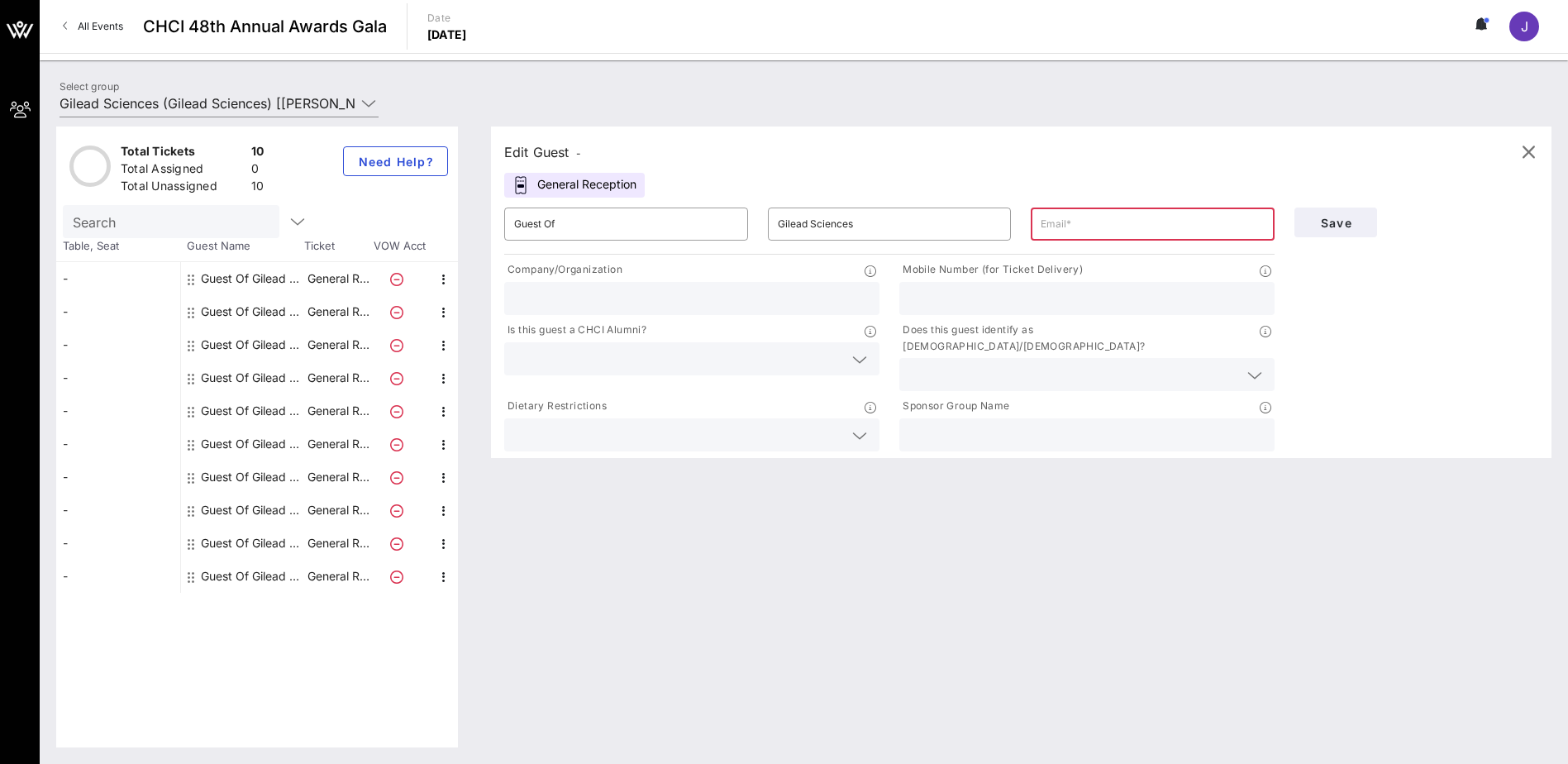
click at [947, 294] on input "text" at bounding box center [1087, 298] width 355 height 22
paste input "3238934495"
click at [927, 299] on input "3238934495" at bounding box center [1087, 298] width 355 height 22
click at [953, 300] on input "323-8934495" at bounding box center [1087, 298] width 355 height 22
type input "[PHONE_NUMBER]"
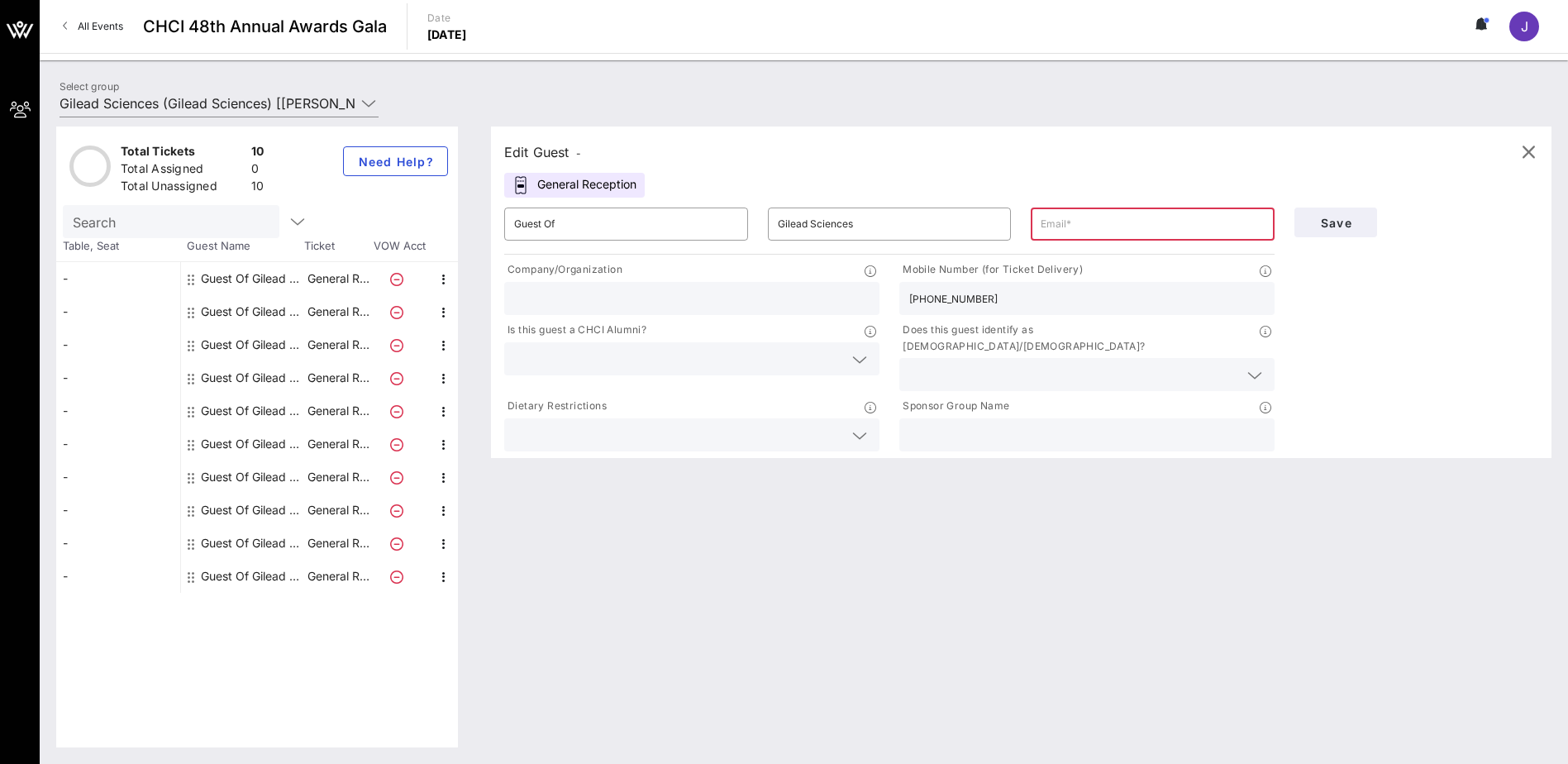
click at [934, 364] on input "text" at bounding box center [1074, 374] width 329 height 22
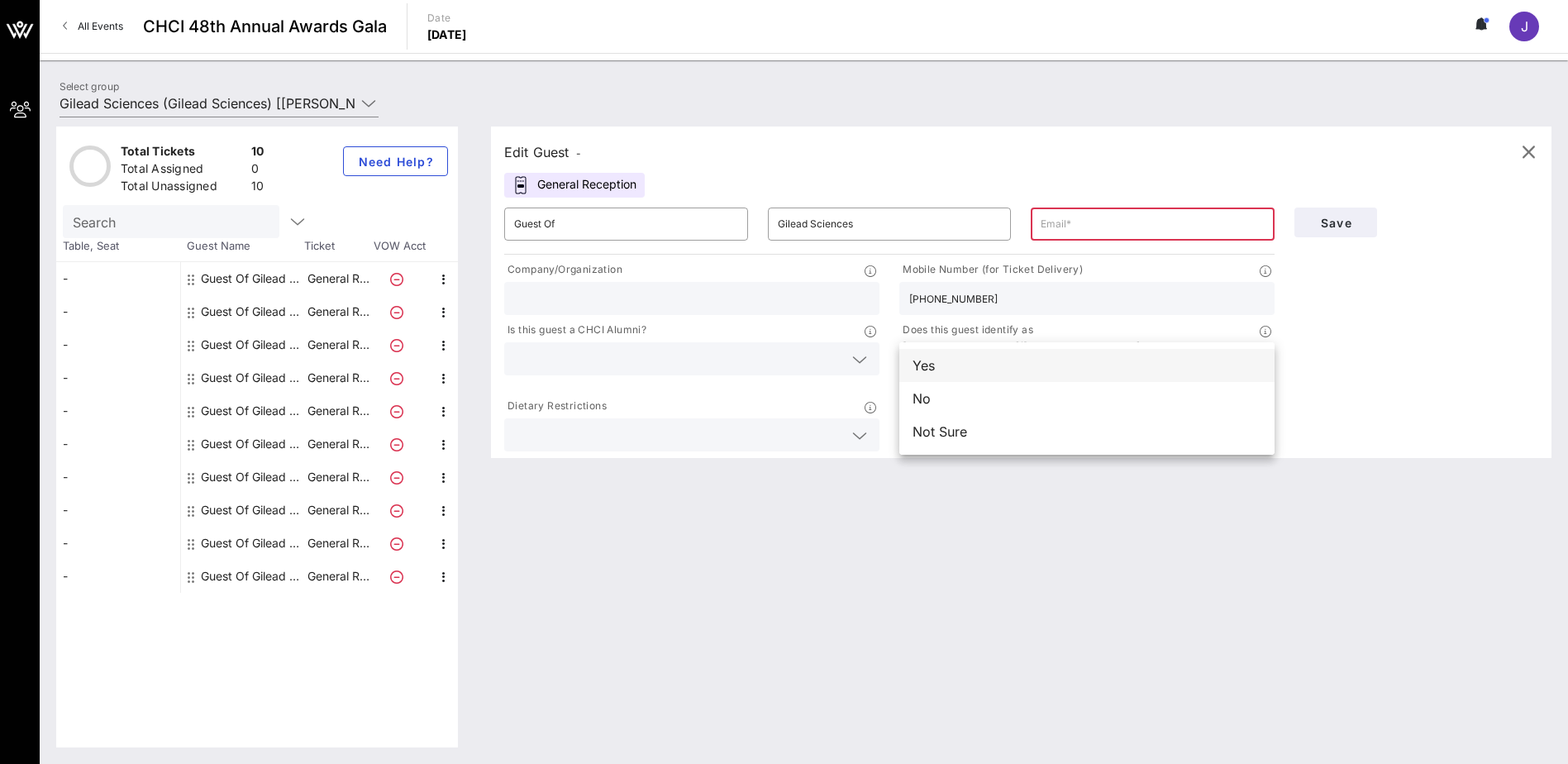
click at [938, 371] on div "Yes" at bounding box center [1086, 365] width 375 height 33
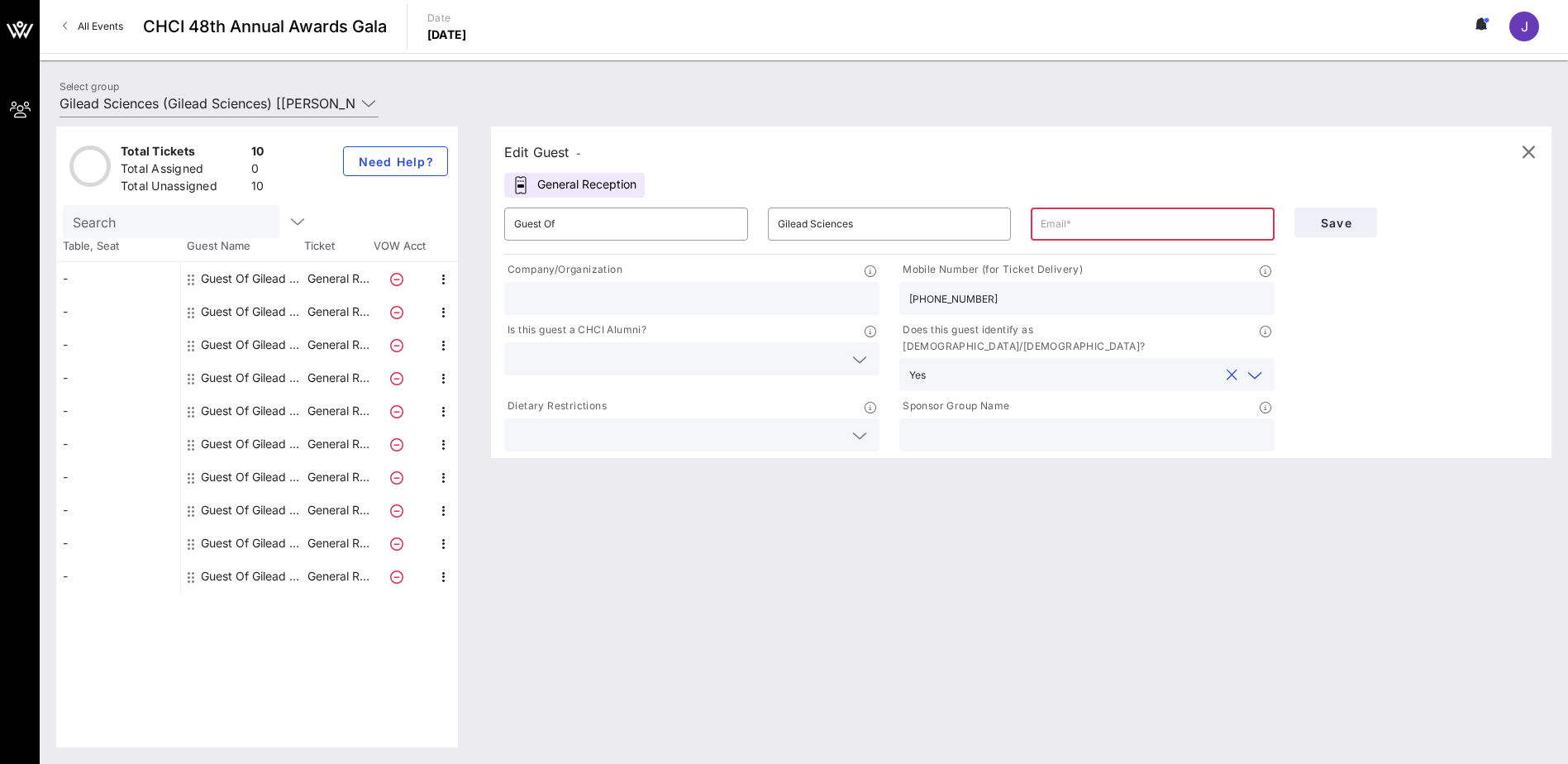
click at [974, 425] on input "text" at bounding box center [1087, 435] width 355 height 22
type input "Gilead Sciences"
click at [549, 425] on input "text" at bounding box center [679, 435] width 329 height 22
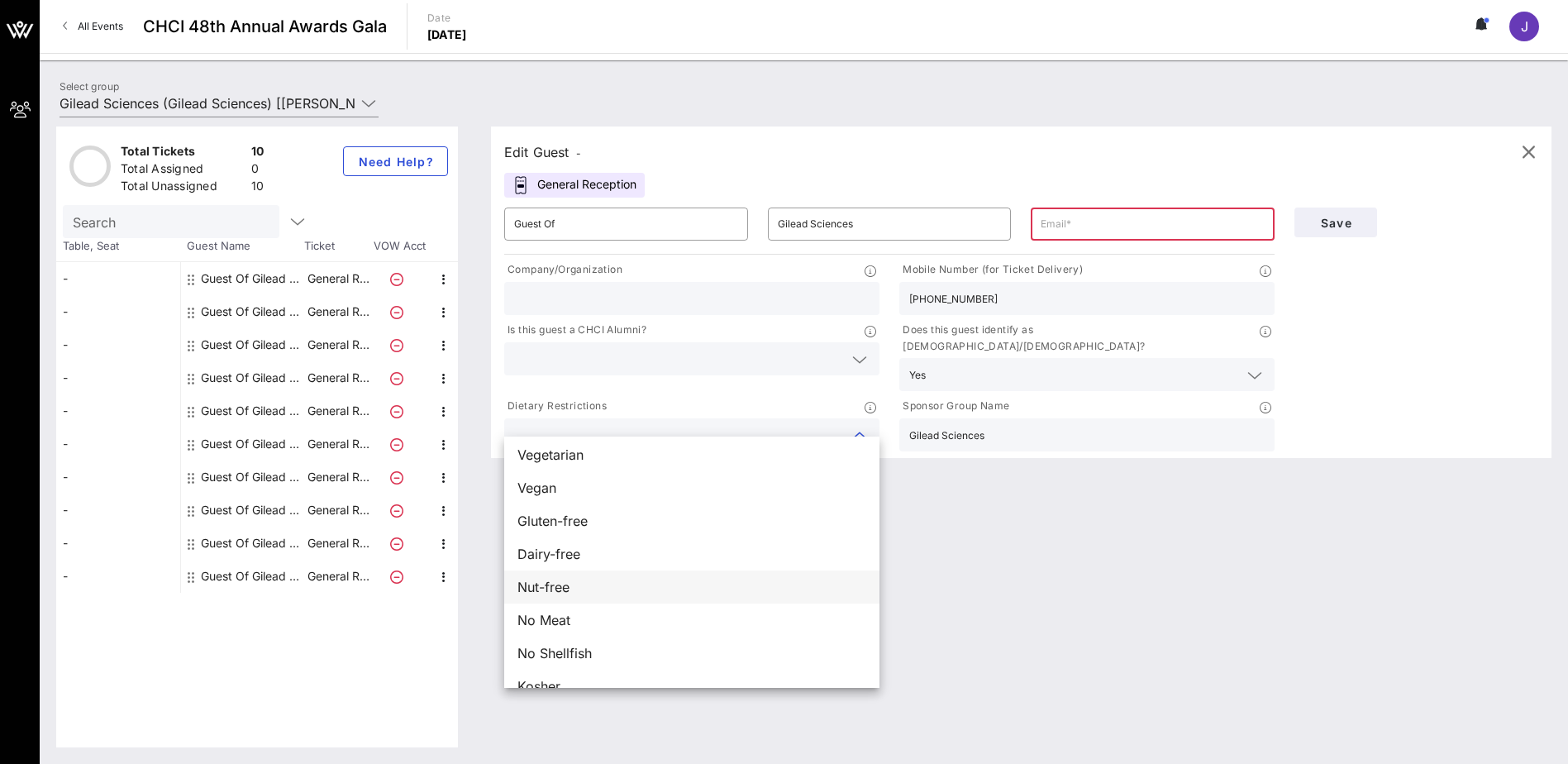
scroll to position [0, 0]
click at [617, 352] on input "text" at bounding box center [679, 358] width 329 height 22
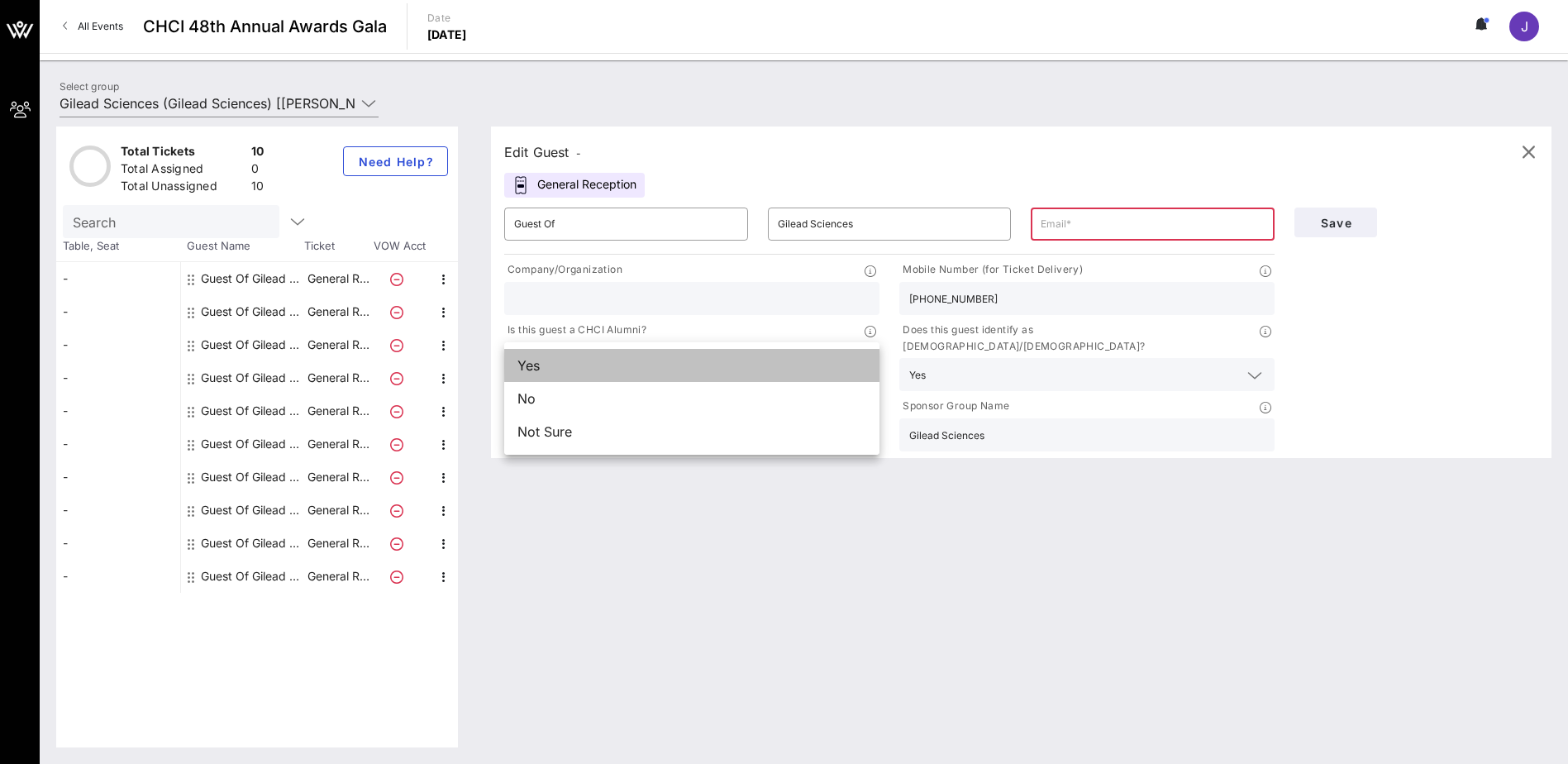
click at [560, 367] on div "Yes" at bounding box center [691, 365] width 375 height 33
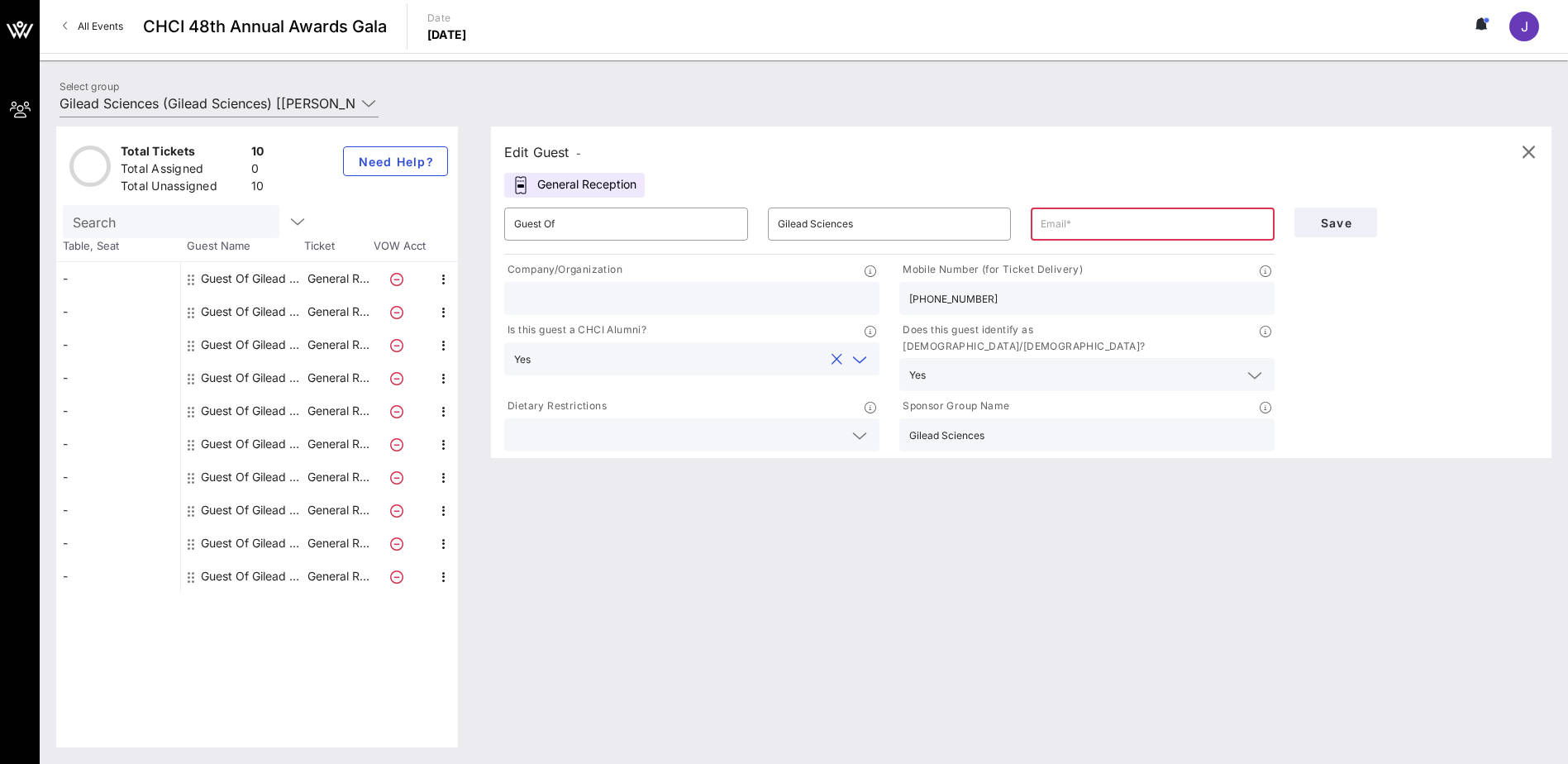
click at [584, 300] on input "text" at bounding box center [692, 298] width 355 height 22
type input "Gilead Sciences"
click at [1038, 220] on input "text" at bounding box center [1153, 223] width 224 height 26
paste input "[EMAIL_ADDRESS][DOMAIN_NAME]"
type input "[EMAIL_ADDRESS][DOMAIN_NAME]"
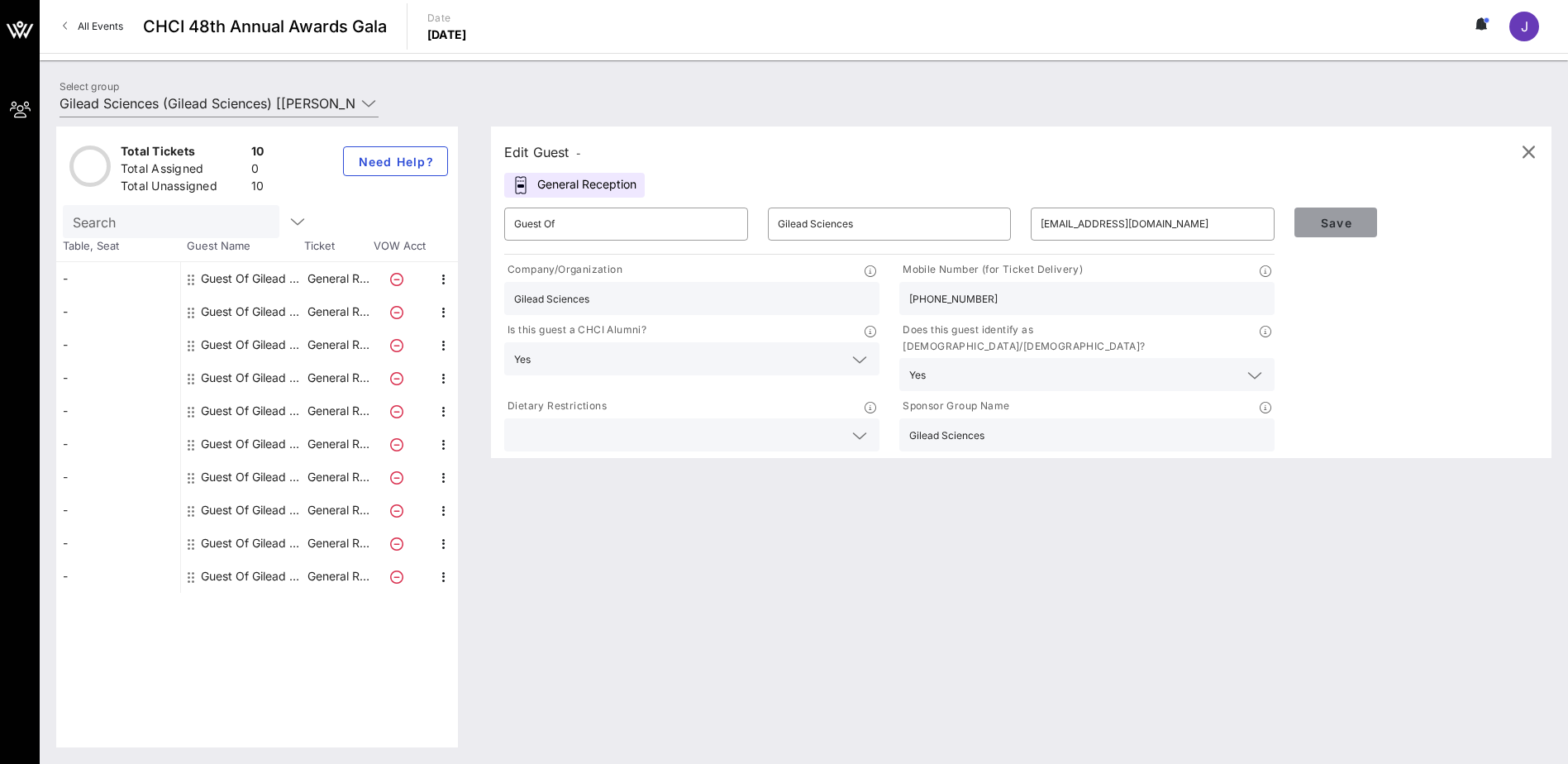
click at [1038, 223] on span "Save" at bounding box center [1336, 223] width 56 height 14
